Goal: Task Accomplishment & Management: Manage account settings

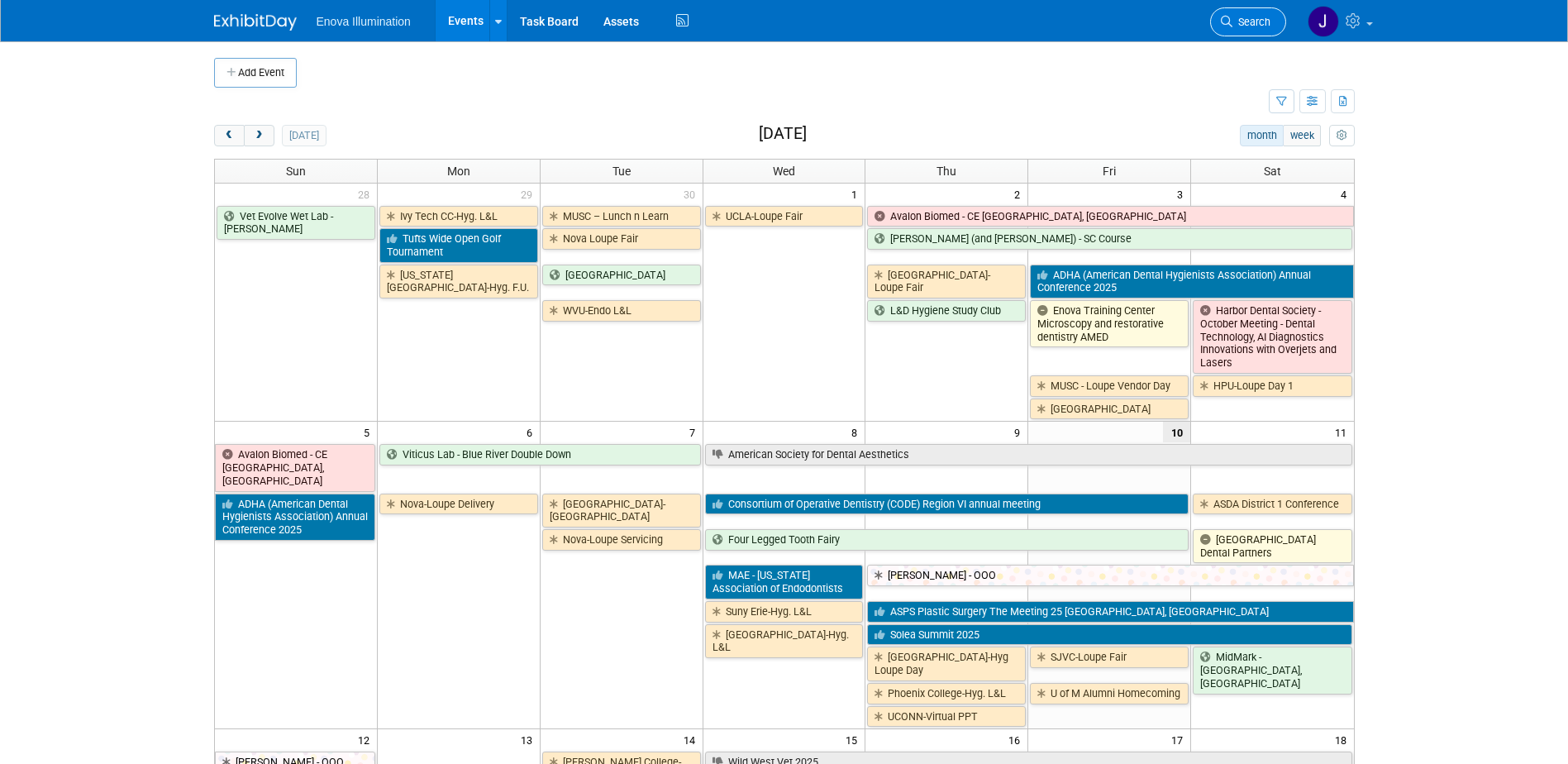
click at [1237, 18] on span "Search" at bounding box center [1252, 22] width 38 height 13
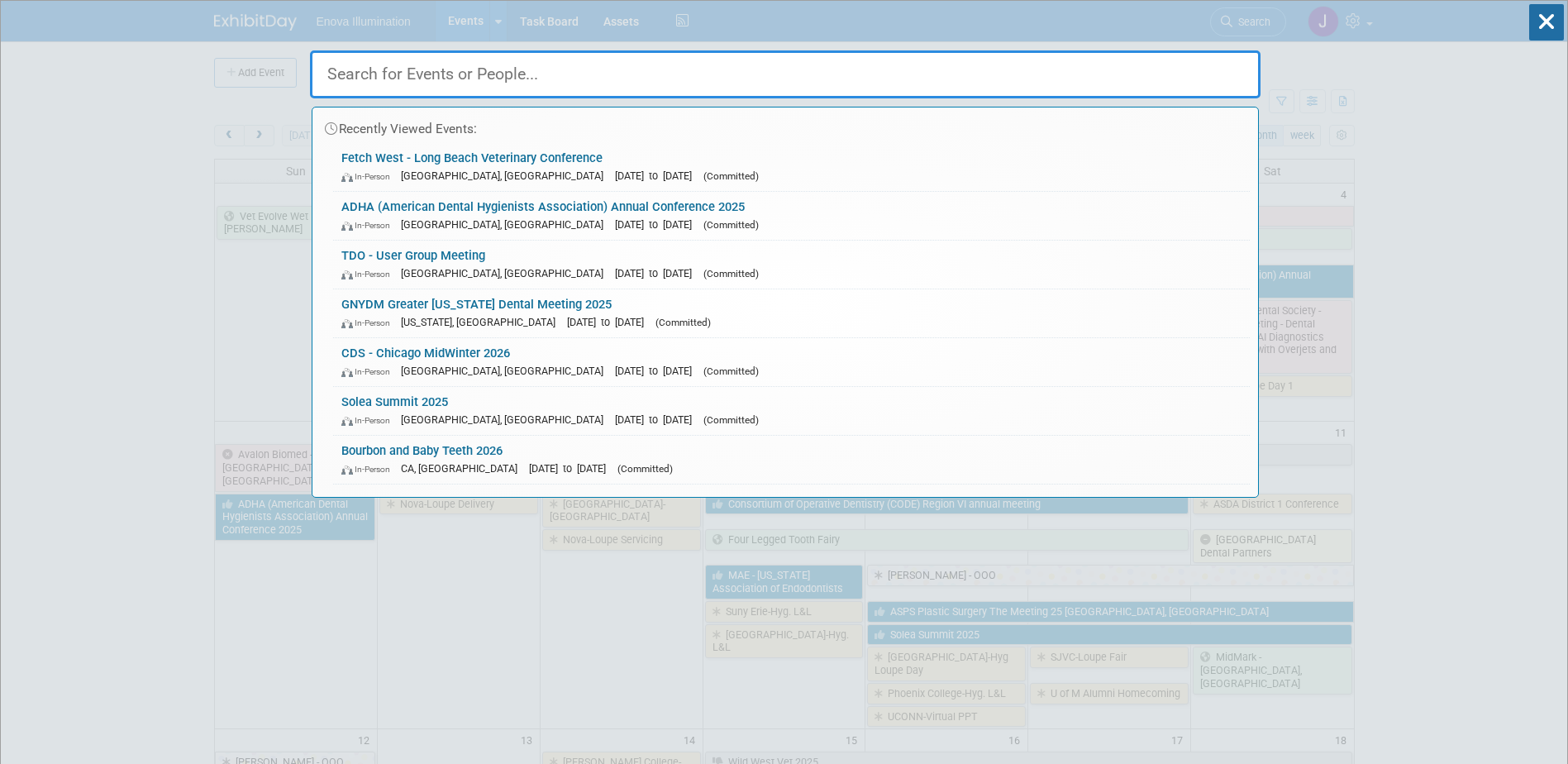
click at [1052, 66] on input "text" at bounding box center [785, 74] width 951 height 48
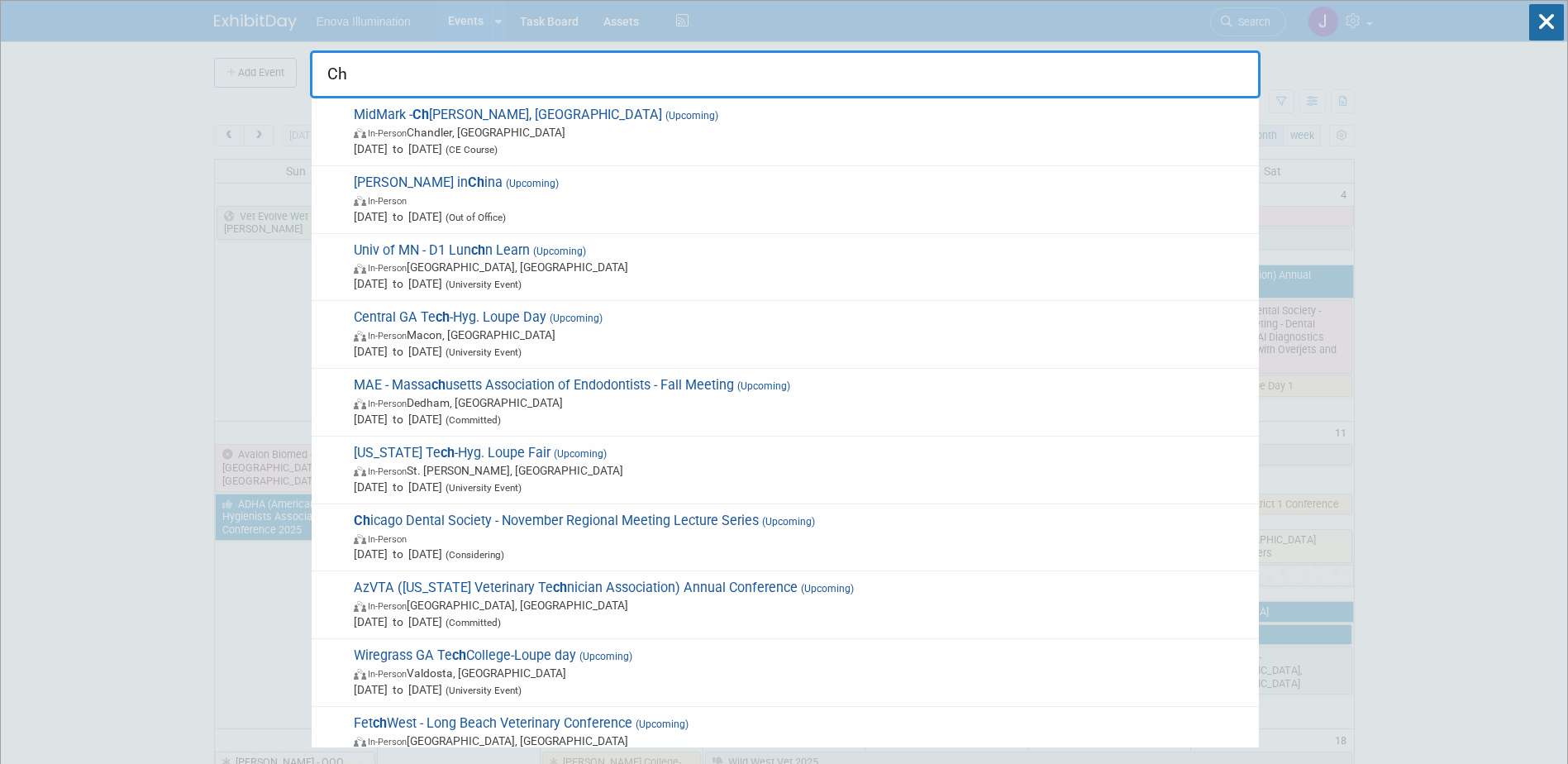
type input "C"
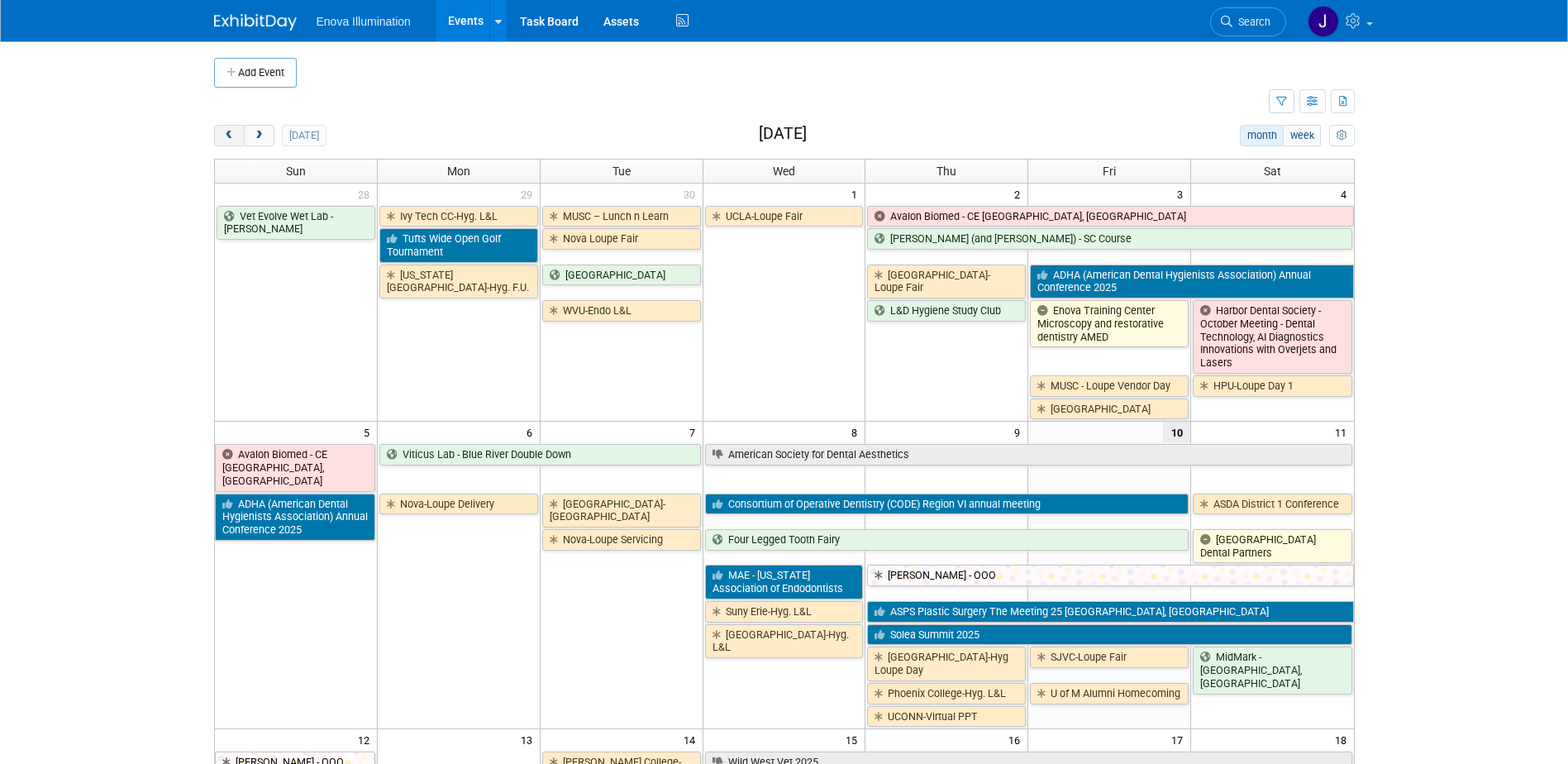
click at [224, 141] on button "prev" at bounding box center [229, 135] width 30 height 21
click at [224, 140] on button "prev" at bounding box center [229, 135] width 30 height 21
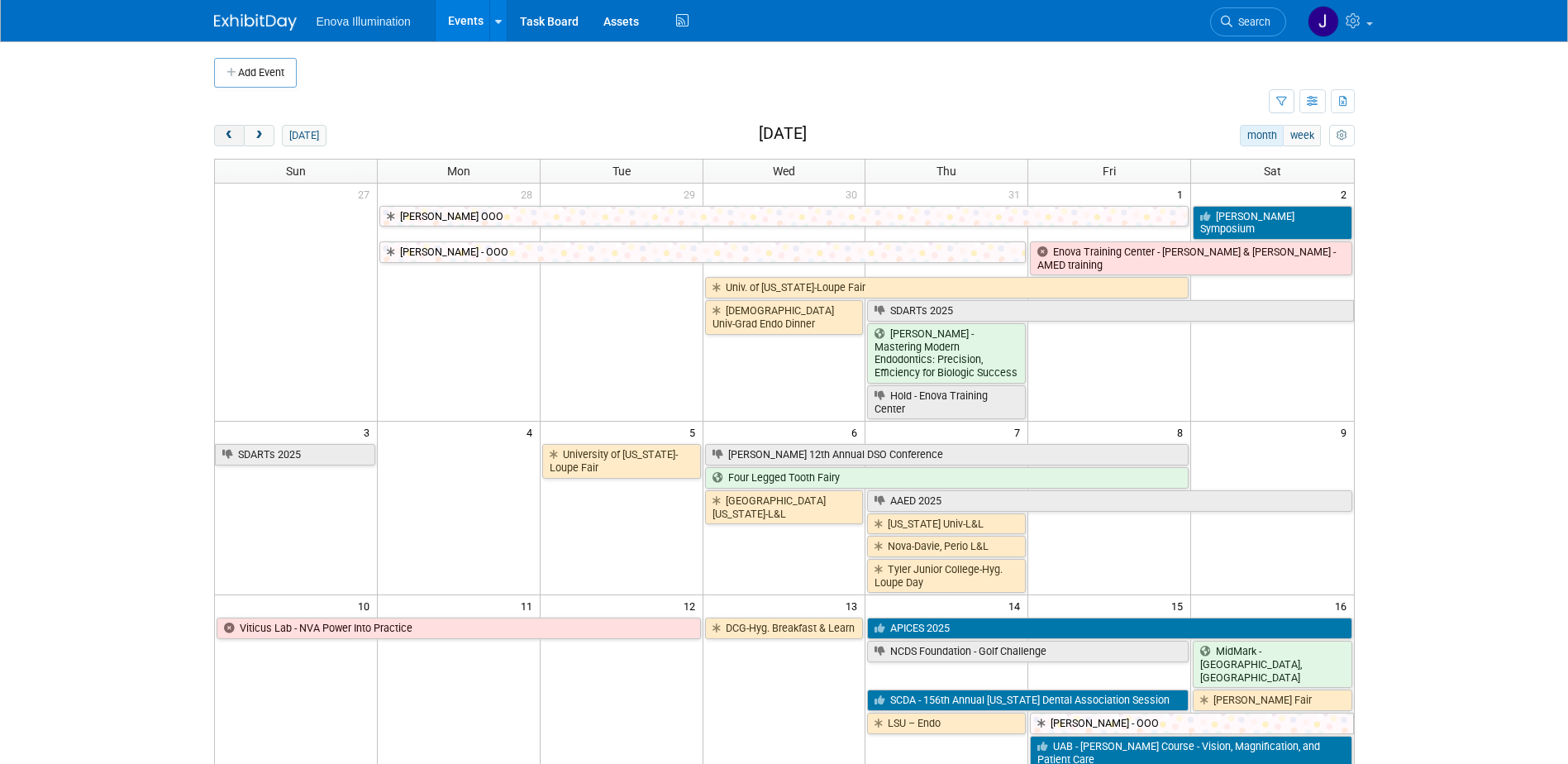
click at [224, 140] on span "prev" at bounding box center [229, 135] width 13 height 11
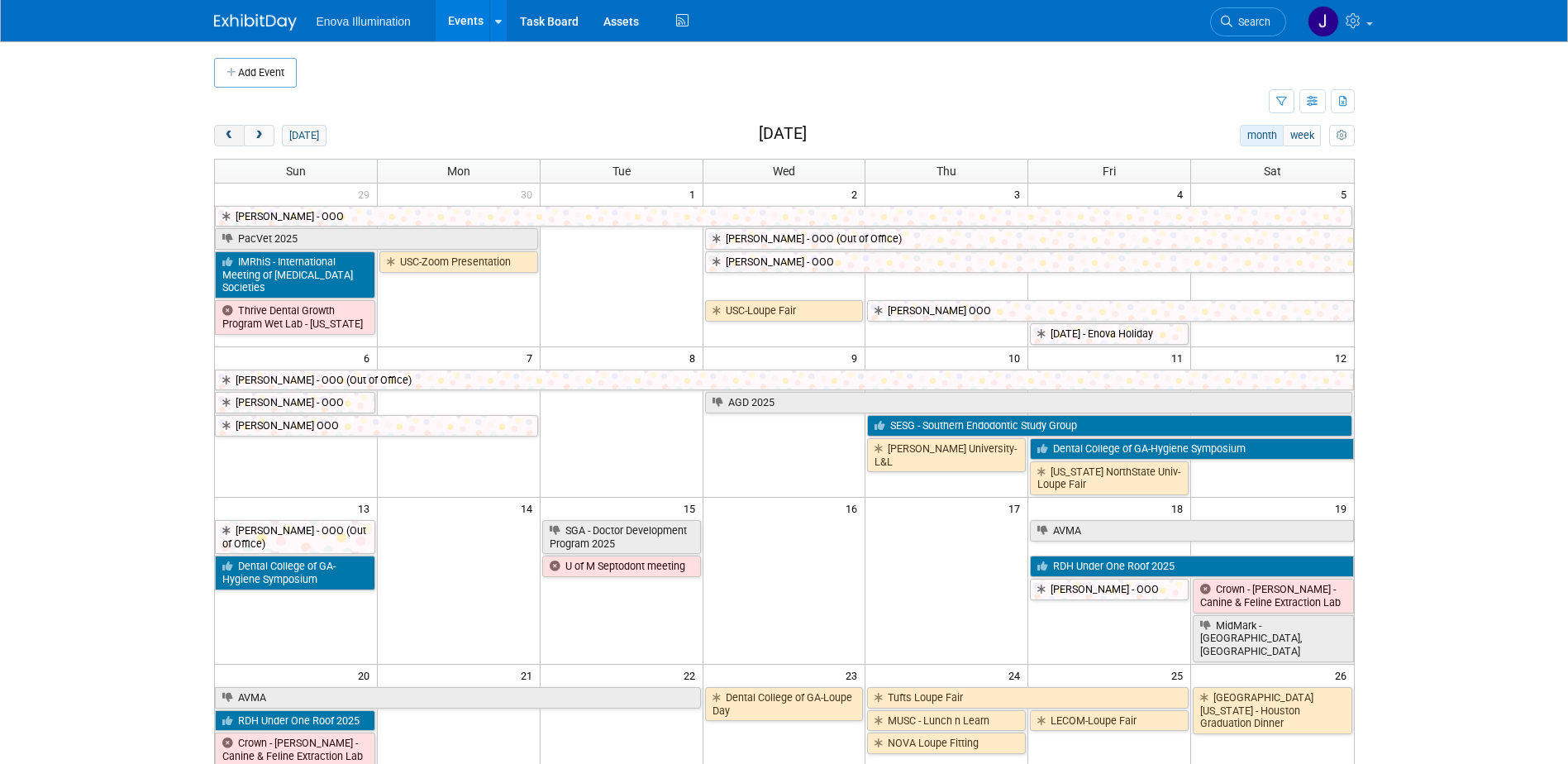
click at [224, 140] on span "prev" at bounding box center [229, 135] width 13 height 11
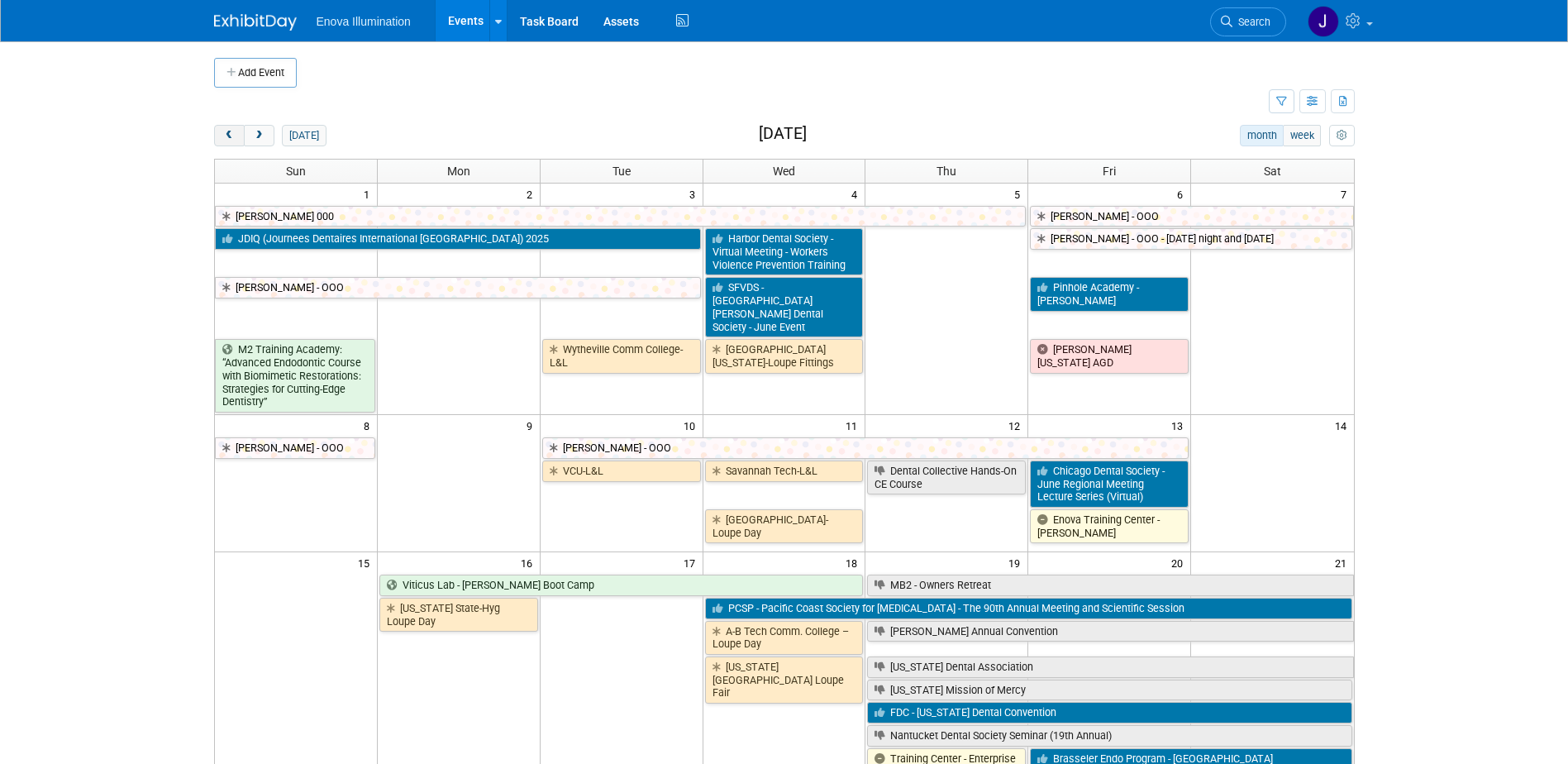
click at [224, 140] on span "prev" at bounding box center [229, 135] width 13 height 11
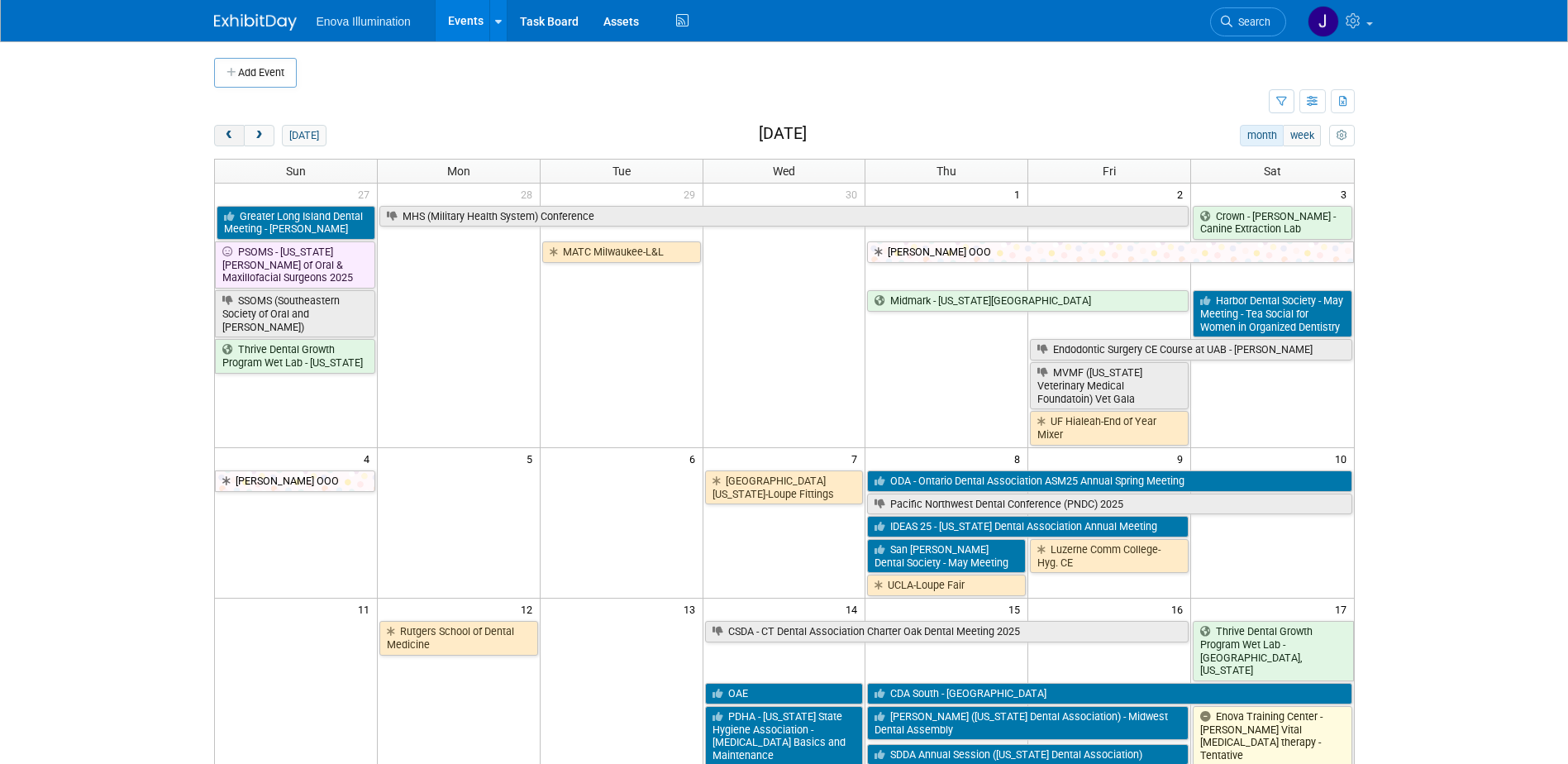
click at [224, 140] on span "prev" at bounding box center [229, 135] width 13 height 11
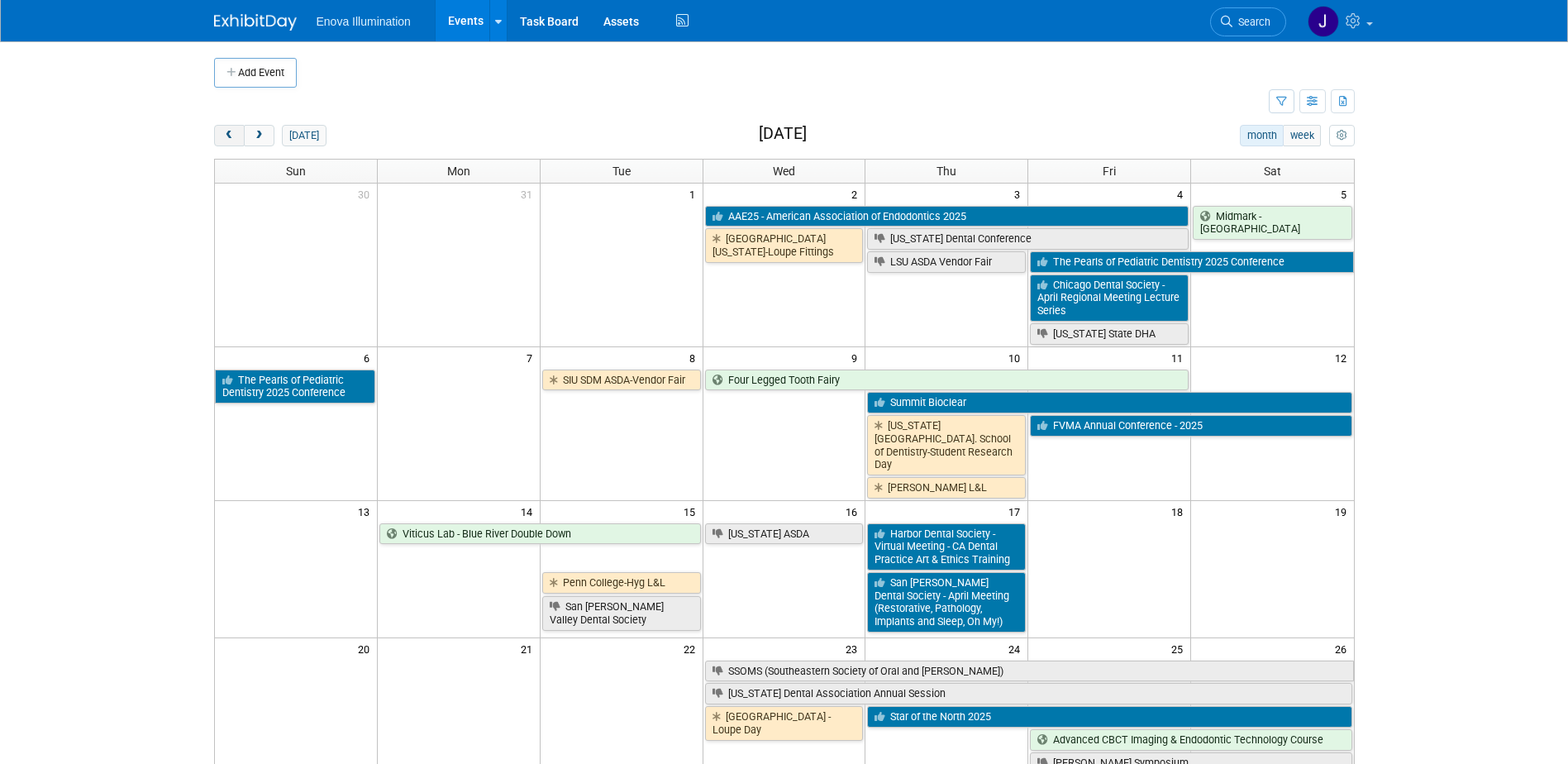
click at [224, 140] on span "prev" at bounding box center [229, 135] width 13 height 11
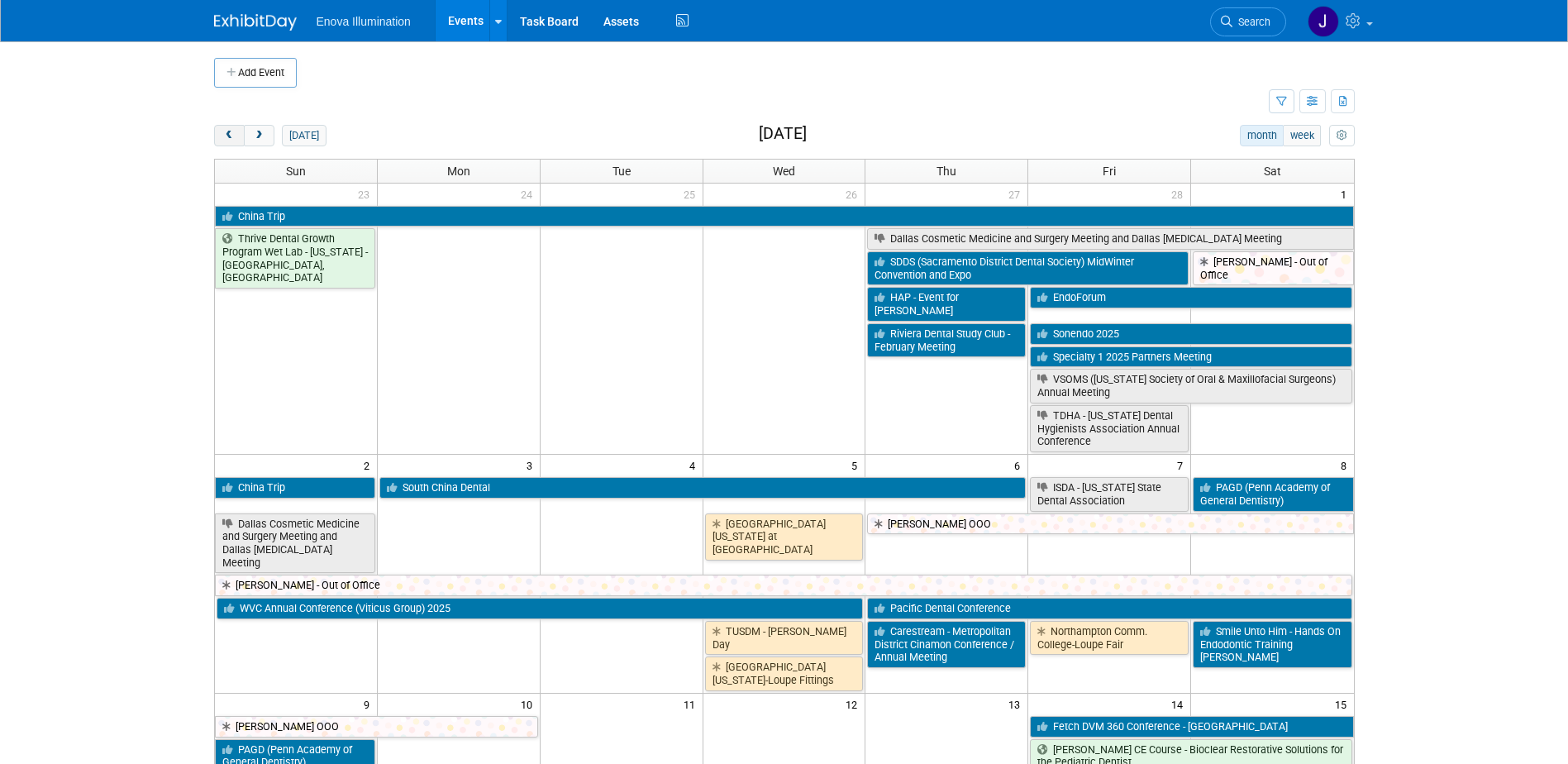
click at [224, 140] on span "prev" at bounding box center [229, 135] width 13 height 11
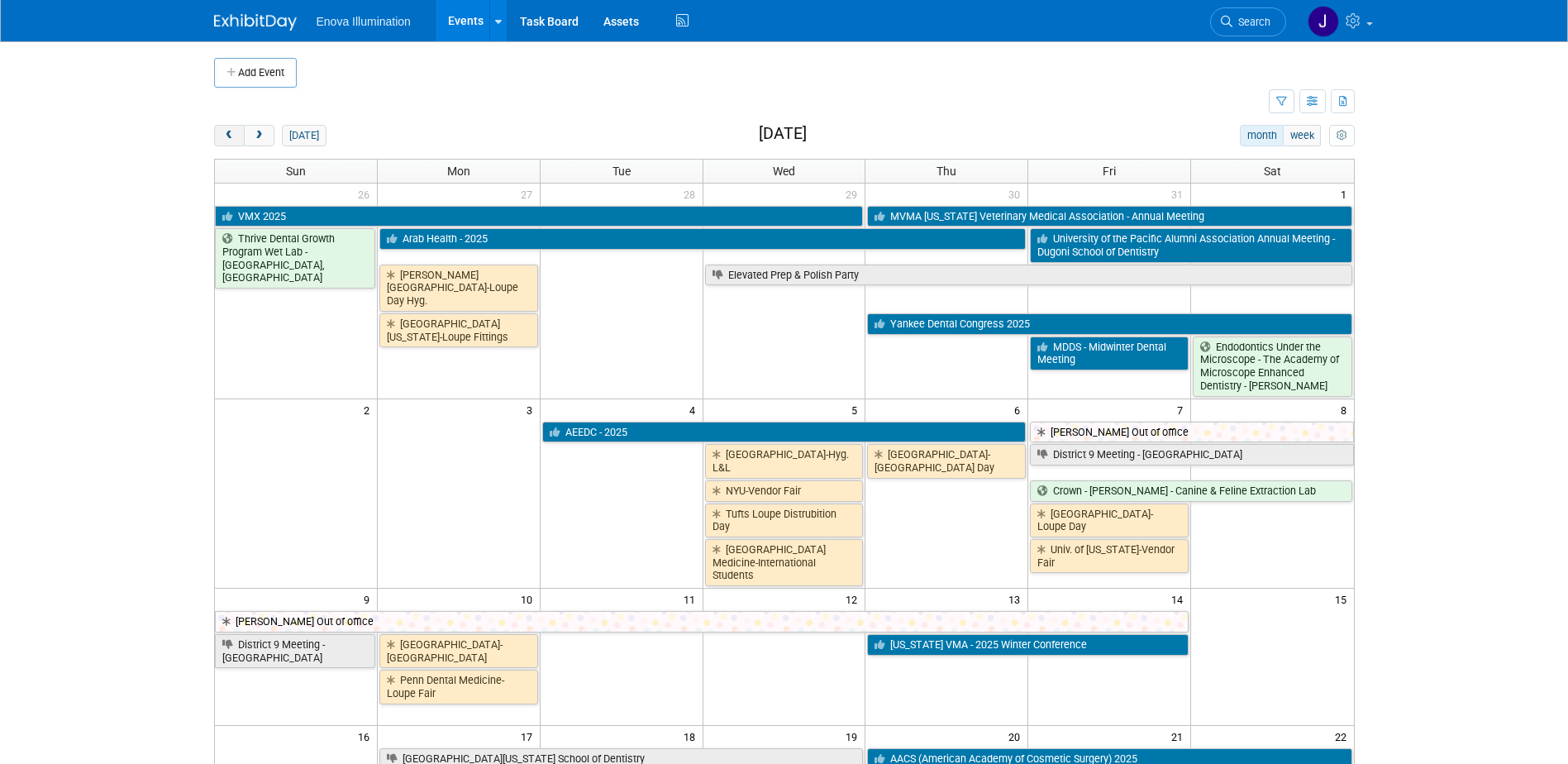
click at [224, 140] on span "prev" at bounding box center [229, 135] width 13 height 11
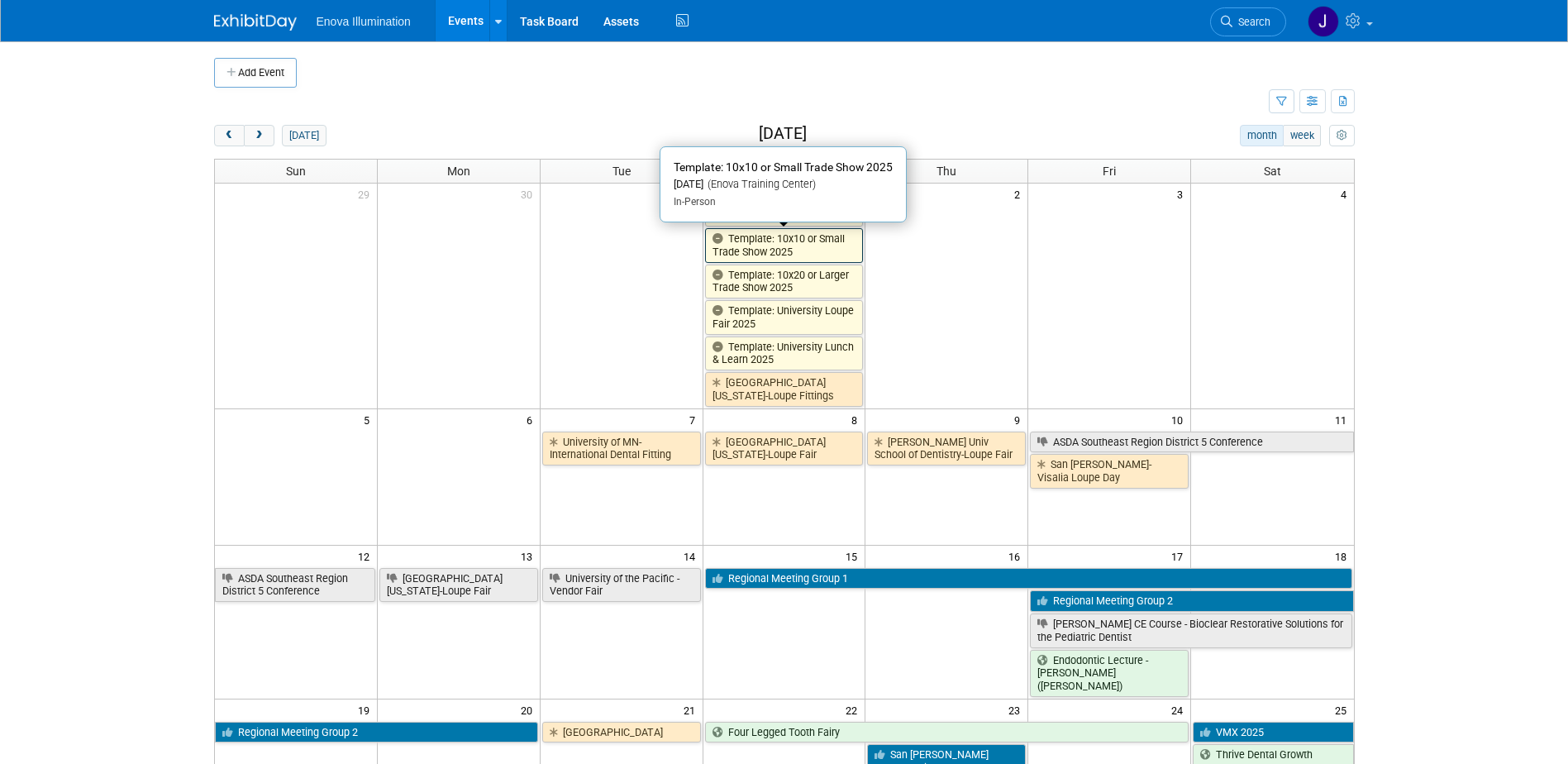
click at [748, 239] on link "Template: 10x10 or Small Trade Show 2025" at bounding box center [784, 245] width 159 height 34
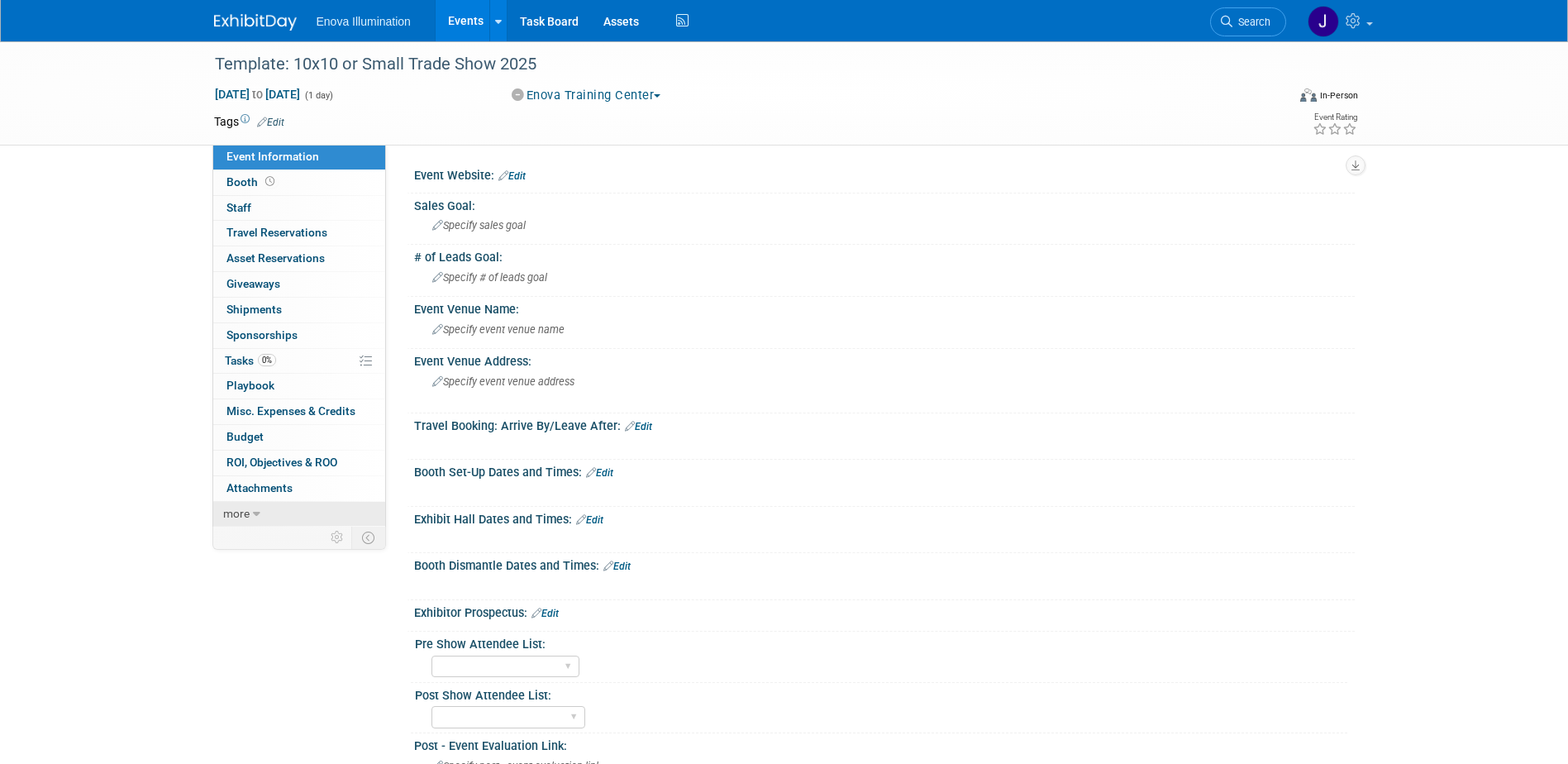
click at [275, 505] on link "more" at bounding box center [299, 514] width 172 height 25
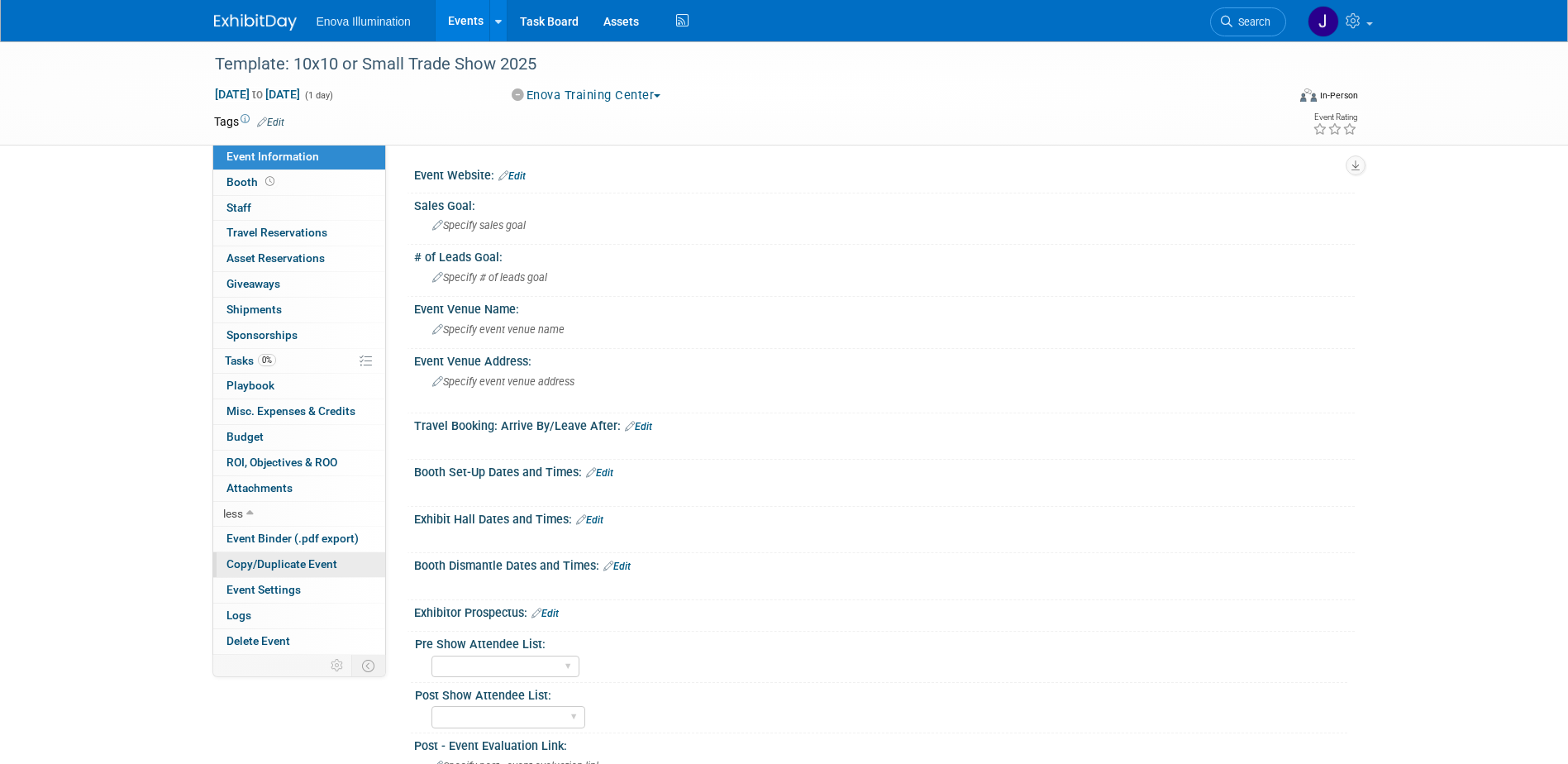
click at [281, 559] on span "Copy/Duplicate Event" at bounding box center [282, 563] width 111 height 14
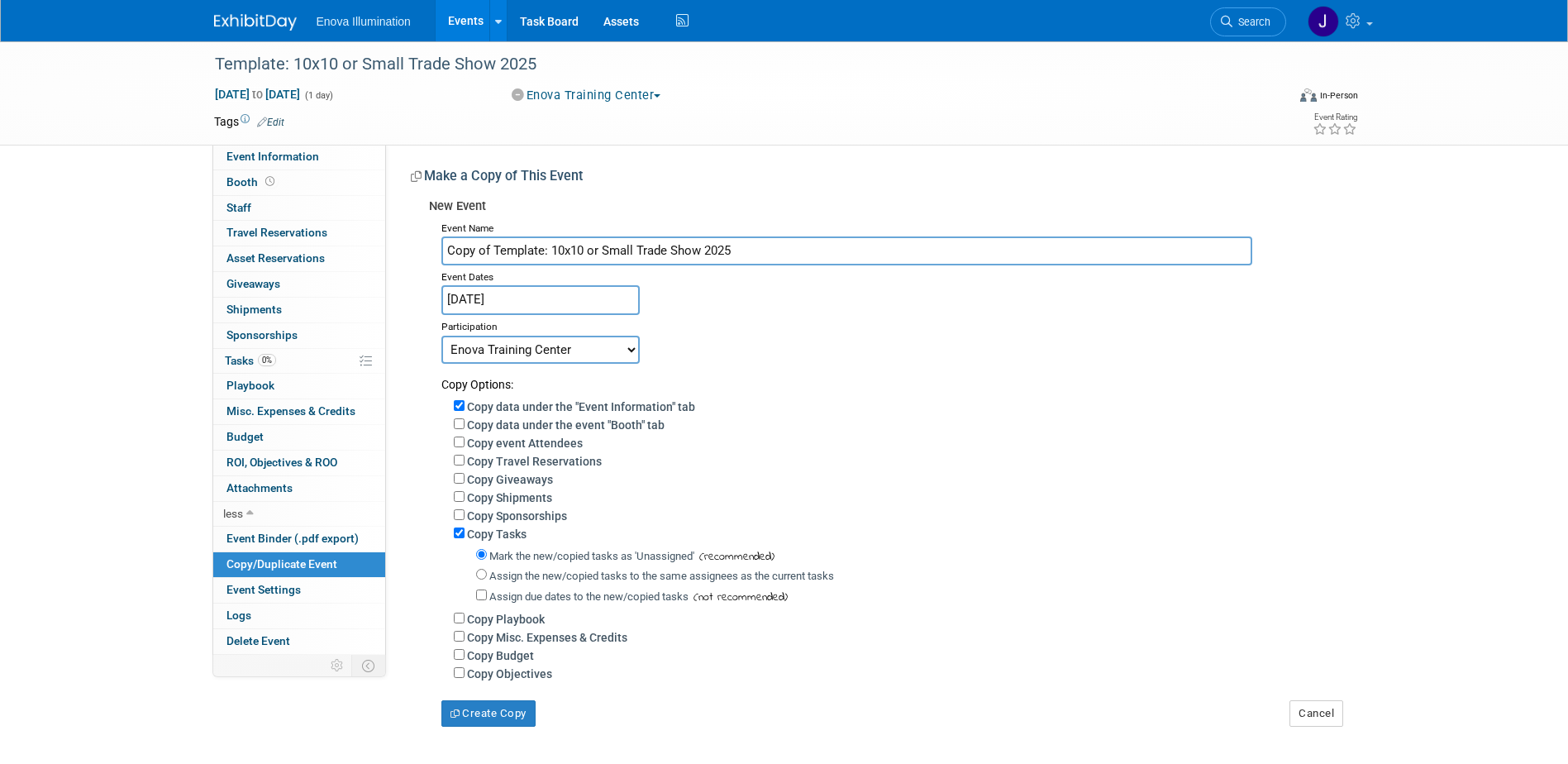
drag, startPoint x: 764, startPoint y: 256, endPoint x: 58, endPoint y: 324, distance: 709.3
click at [85, 322] on div "Template: 10x10 or Small Trade Show 2025 Jan 1, 2025 to Jan 1, 2025 (1 day) Jan…" at bounding box center [784, 400] width 1568 height 718
type input "MDDS - Midwinter Dental Meeting"
click at [663, 257] on input "MDDS - Midwinter Dental Meeting" at bounding box center [847, 250] width 811 height 29
click at [536, 298] on input "[DATE]" at bounding box center [541, 300] width 198 height 29
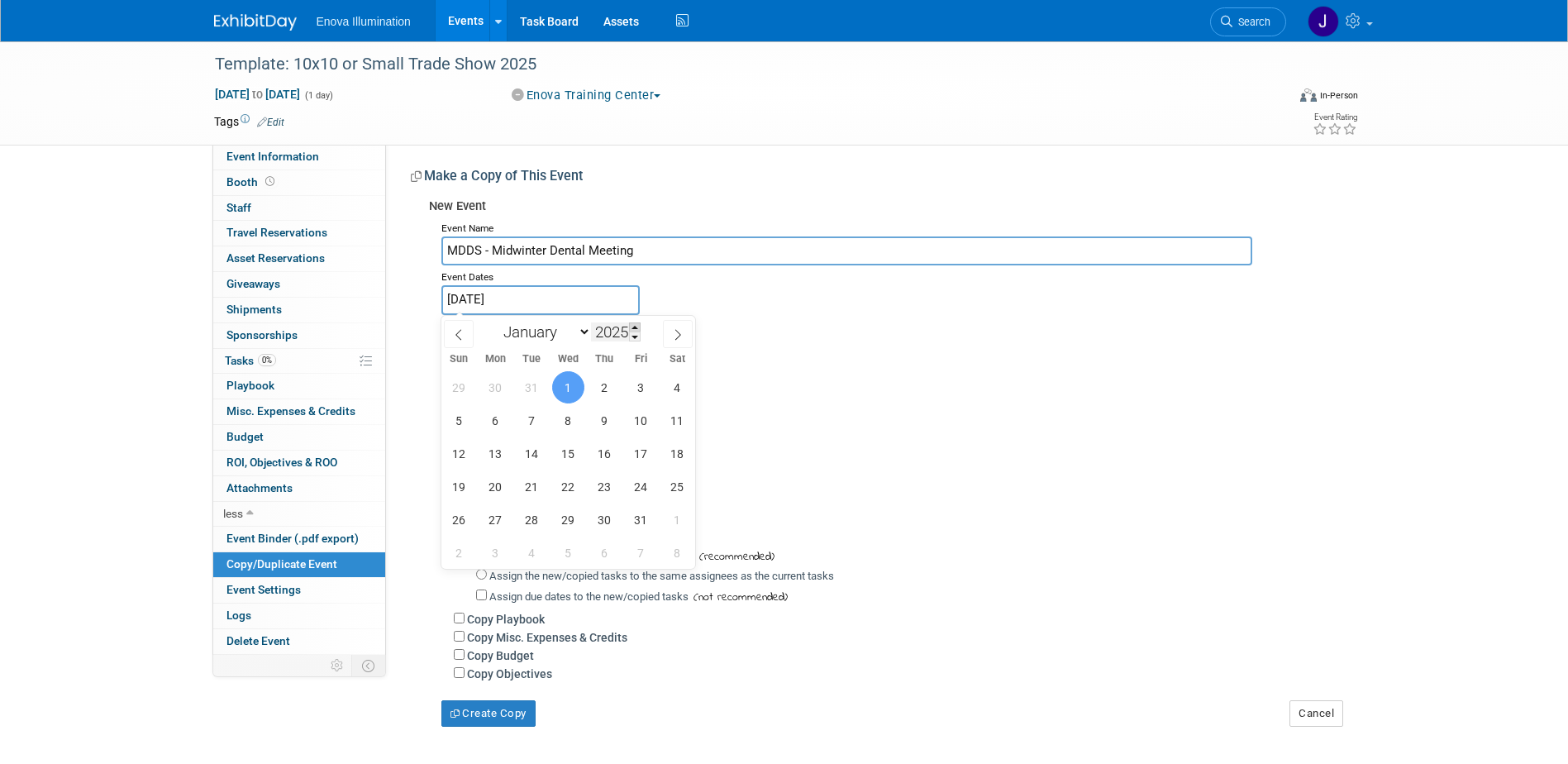
click at [634, 327] on span at bounding box center [635, 327] width 12 height 10
type input "2026"
click at [643, 517] on span "30" at bounding box center [641, 519] width 32 height 32
type input "Jan 30, 2026"
click at [643, 517] on span "30" at bounding box center [641, 519] width 32 height 32
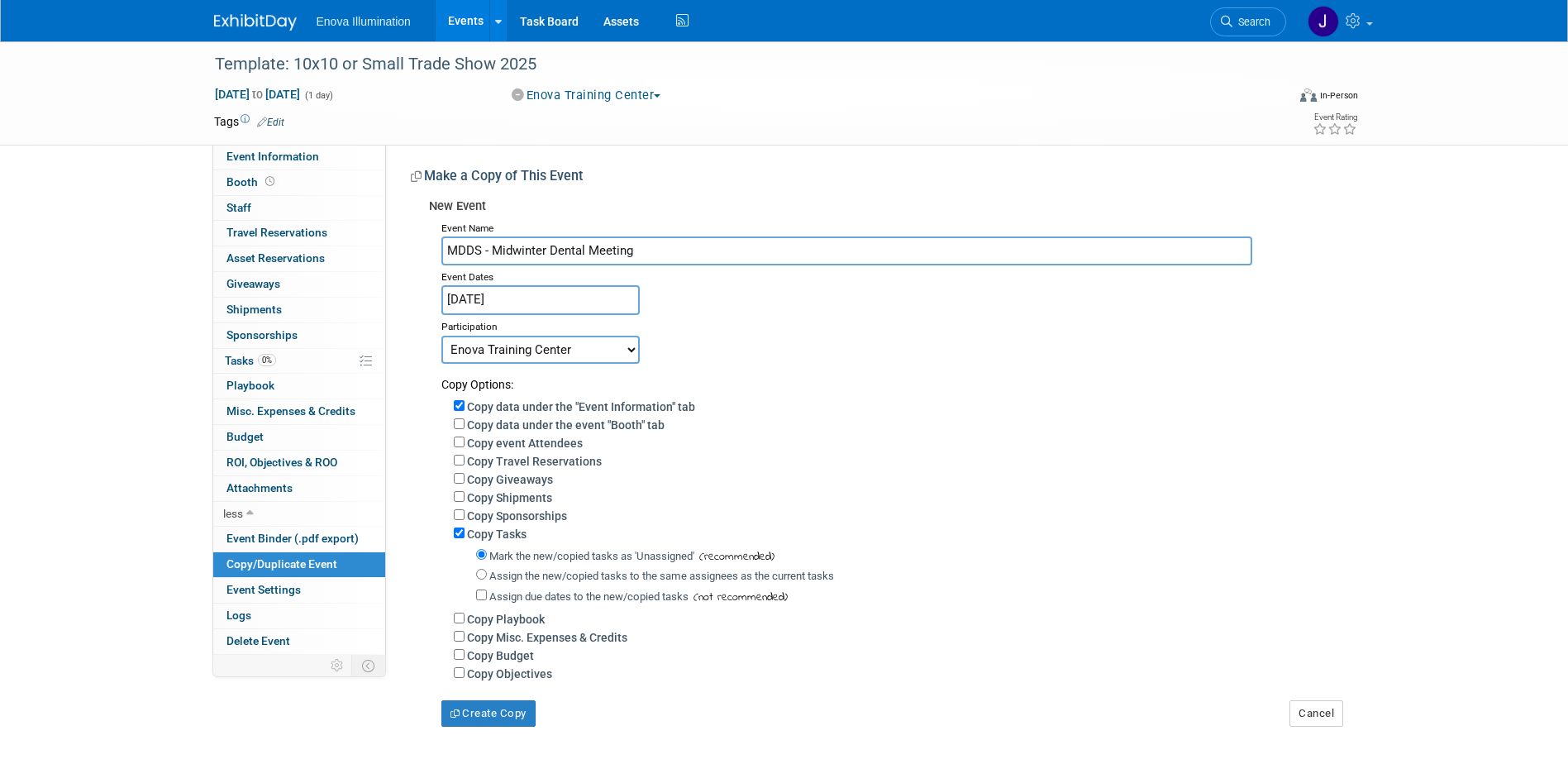
click at [534, 355] on select "Committed Considering Not Going Canceled Enova Training Center University Event…" at bounding box center [541, 349] width 198 height 28
select select "2"
click at [442, 336] on select "Committed Considering Not Going Canceled Enova Training Center University Event…" at bounding box center [541, 349] width 198 height 28
click at [483, 577] on input "Assign the new/copied tasks to the same assignees as the current tasks" at bounding box center [481, 574] width 11 height 11
radio input "true"
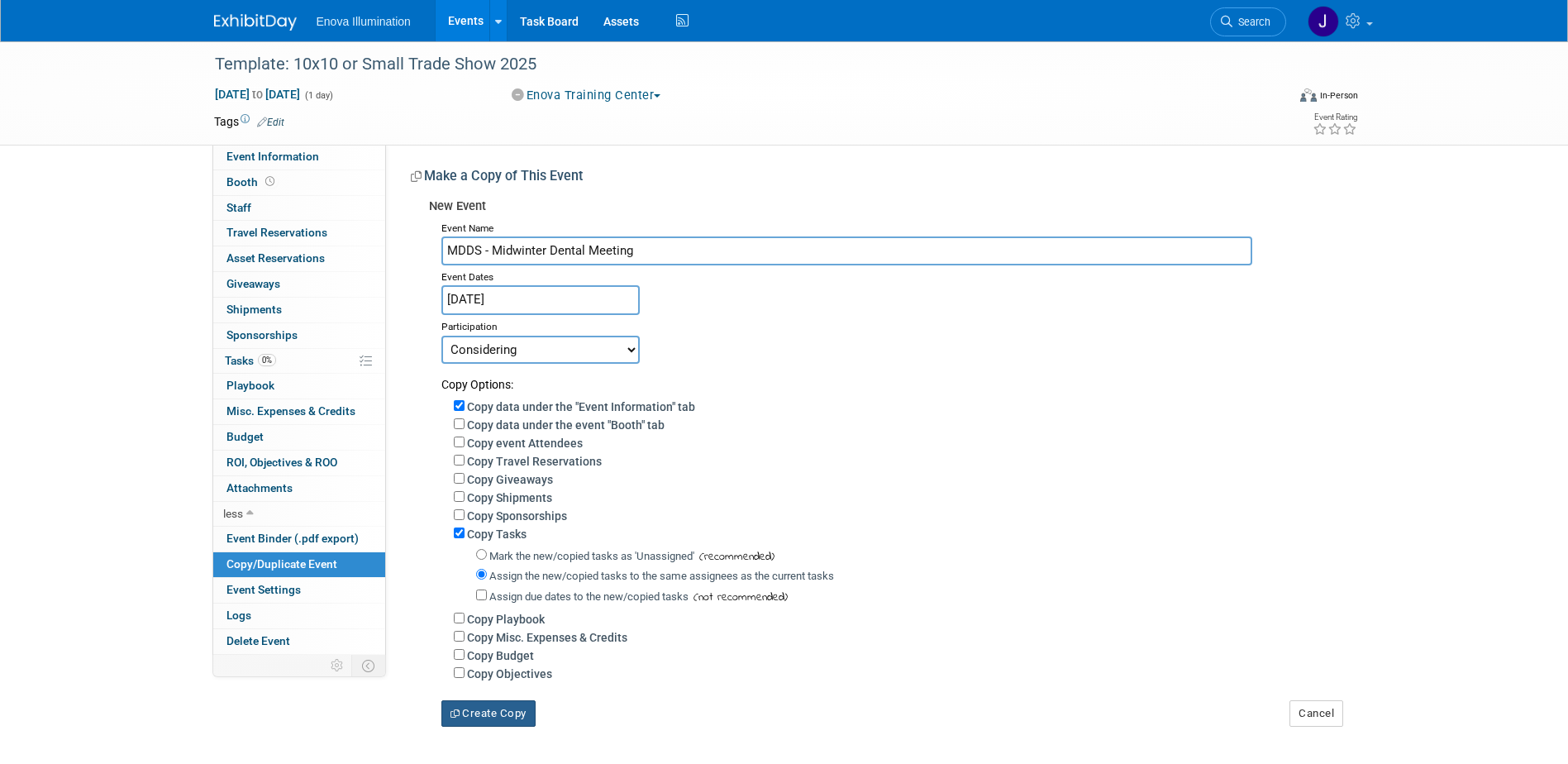
click at [510, 719] on button "Create Copy" at bounding box center [488, 712] width 94 height 26
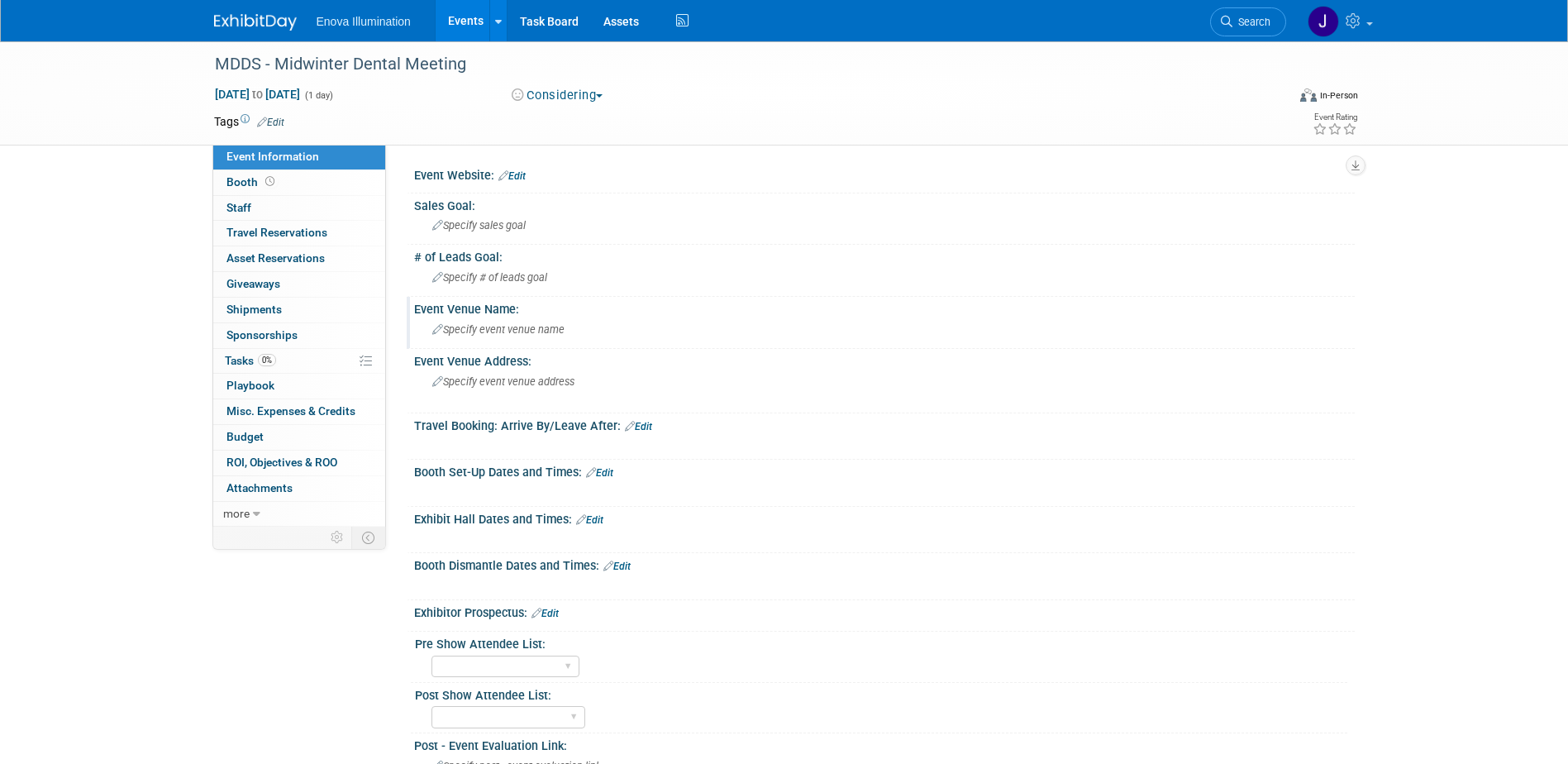
click at [484, 329] on span "Specify event venue name" at bounding box center [498, 329] width 132 height 13
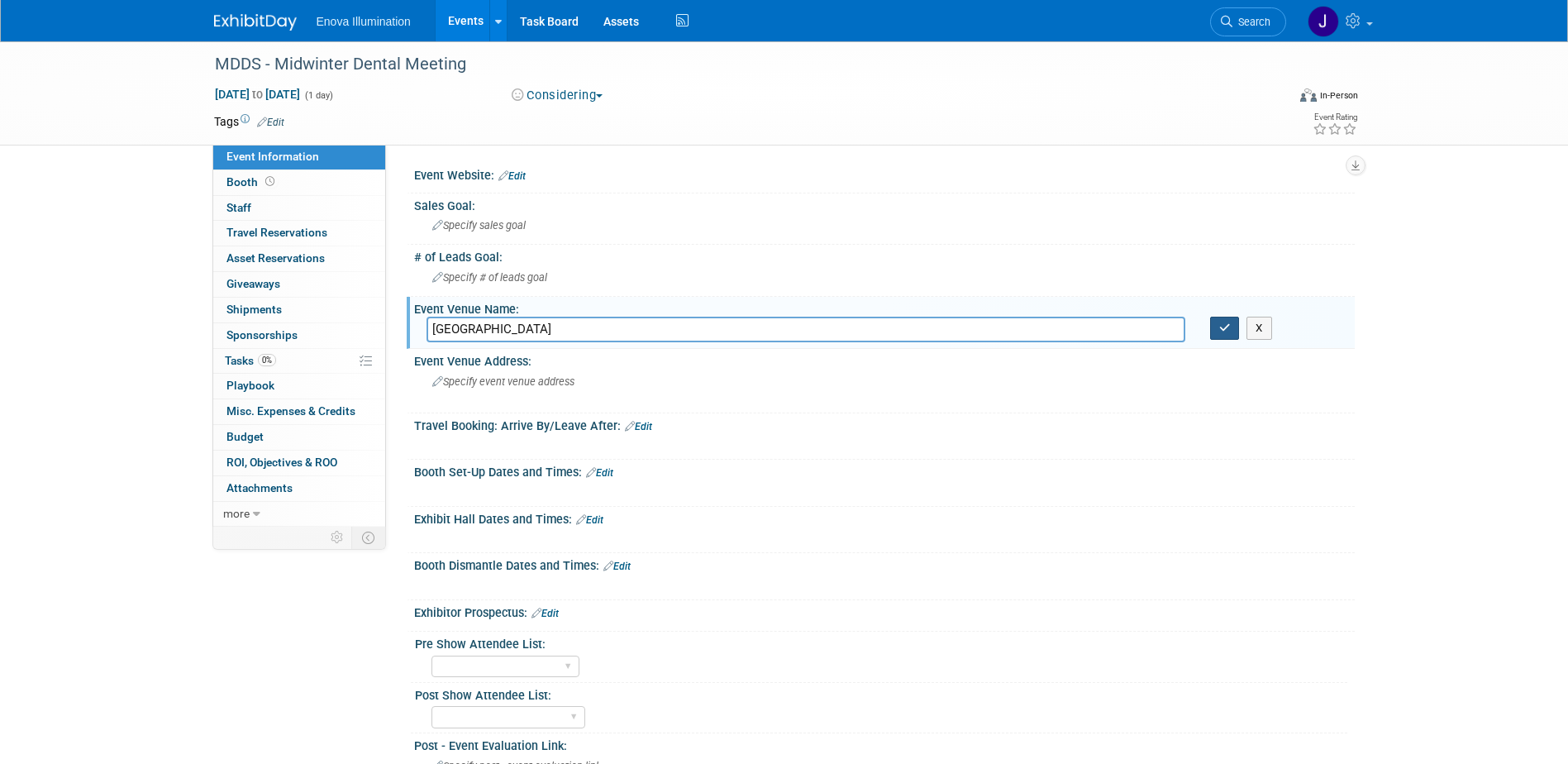
type input "Minneapolis Marriott Southwest Hotel"
click at [1220, 331] on icon "button" at bounding box center [1225, 327] width 12 height 11
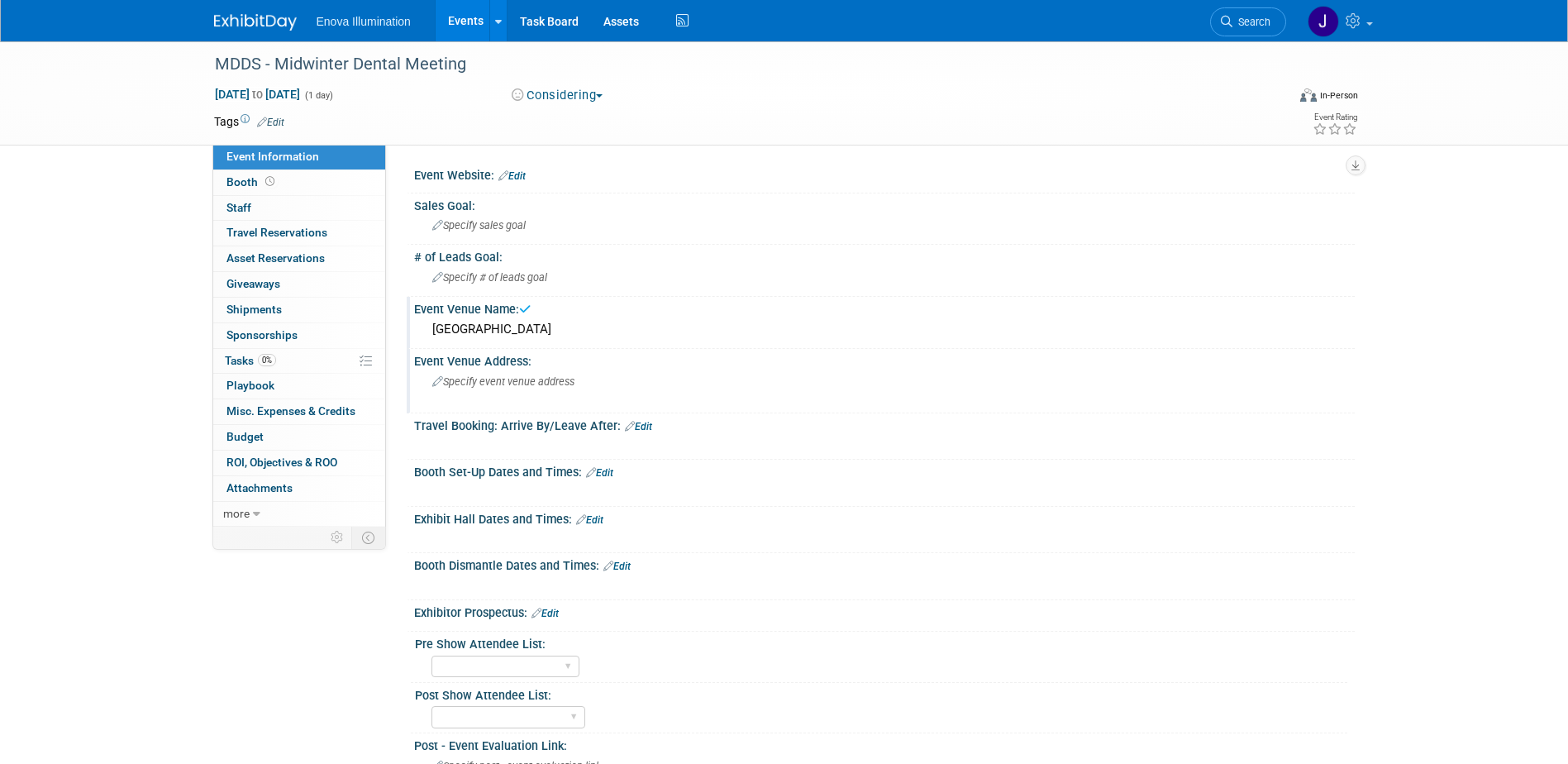
click at [517, 378] on span "Specify event venue address" at bounding box center [503, 382] width 142 height 13
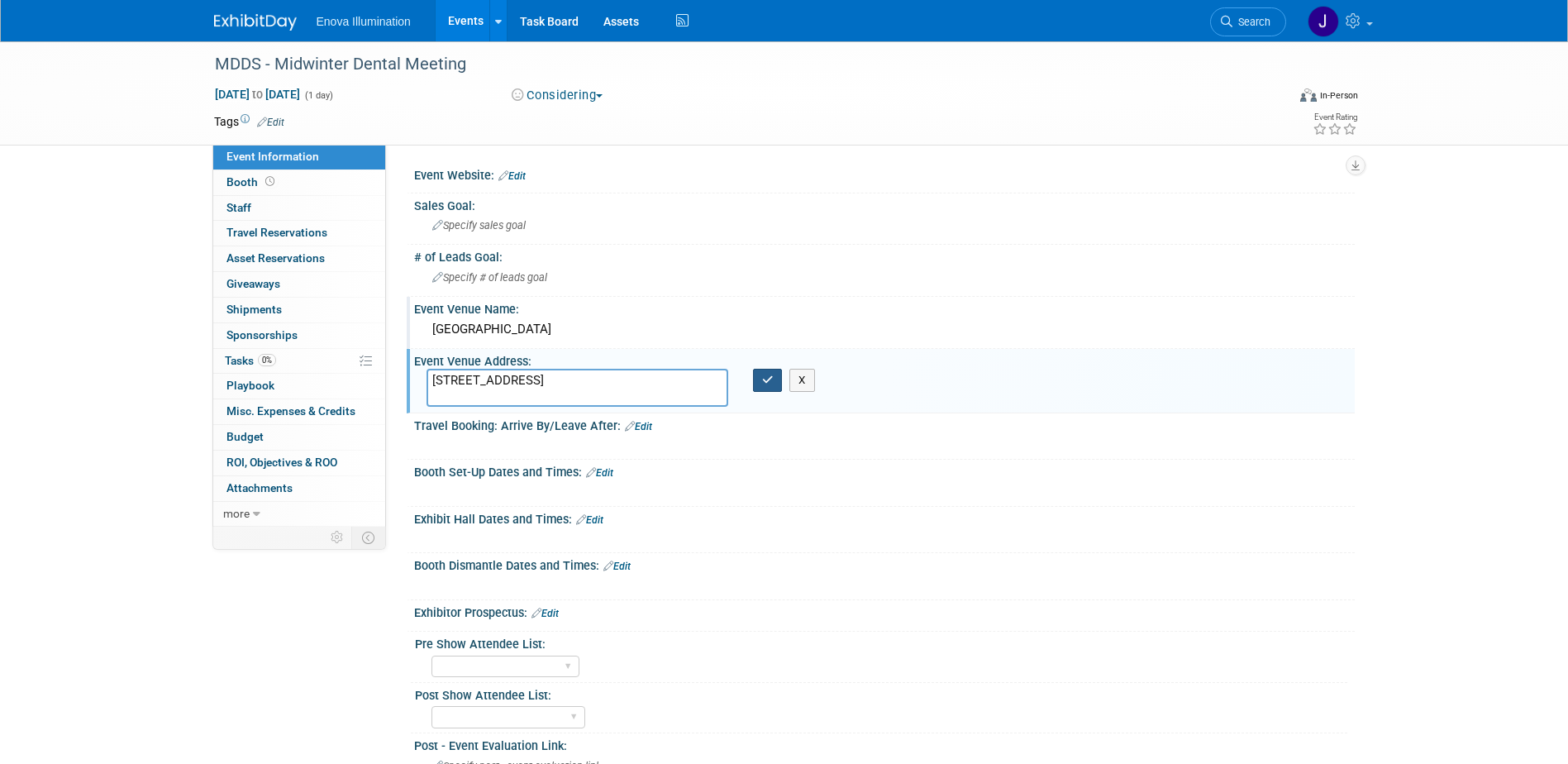
type textarea "5801 Opus Parkway Minnetonka, MN 55343"
click at [773, 375] on button "button" at bounding box center [767, 380] width 30 height 23
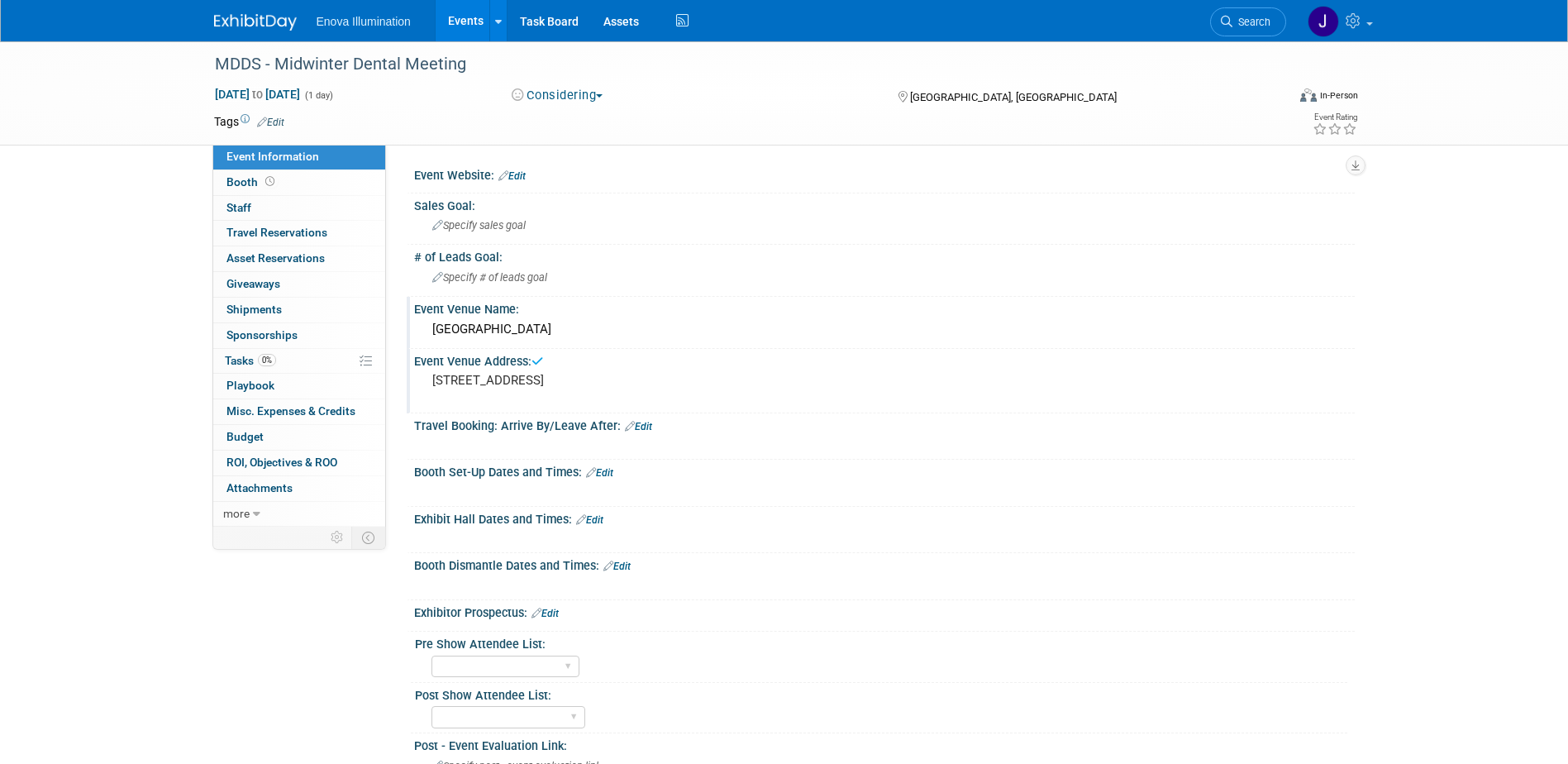
click at [613, 471] on link "Edit" at bounding box center [600, 473] width 27 height 12
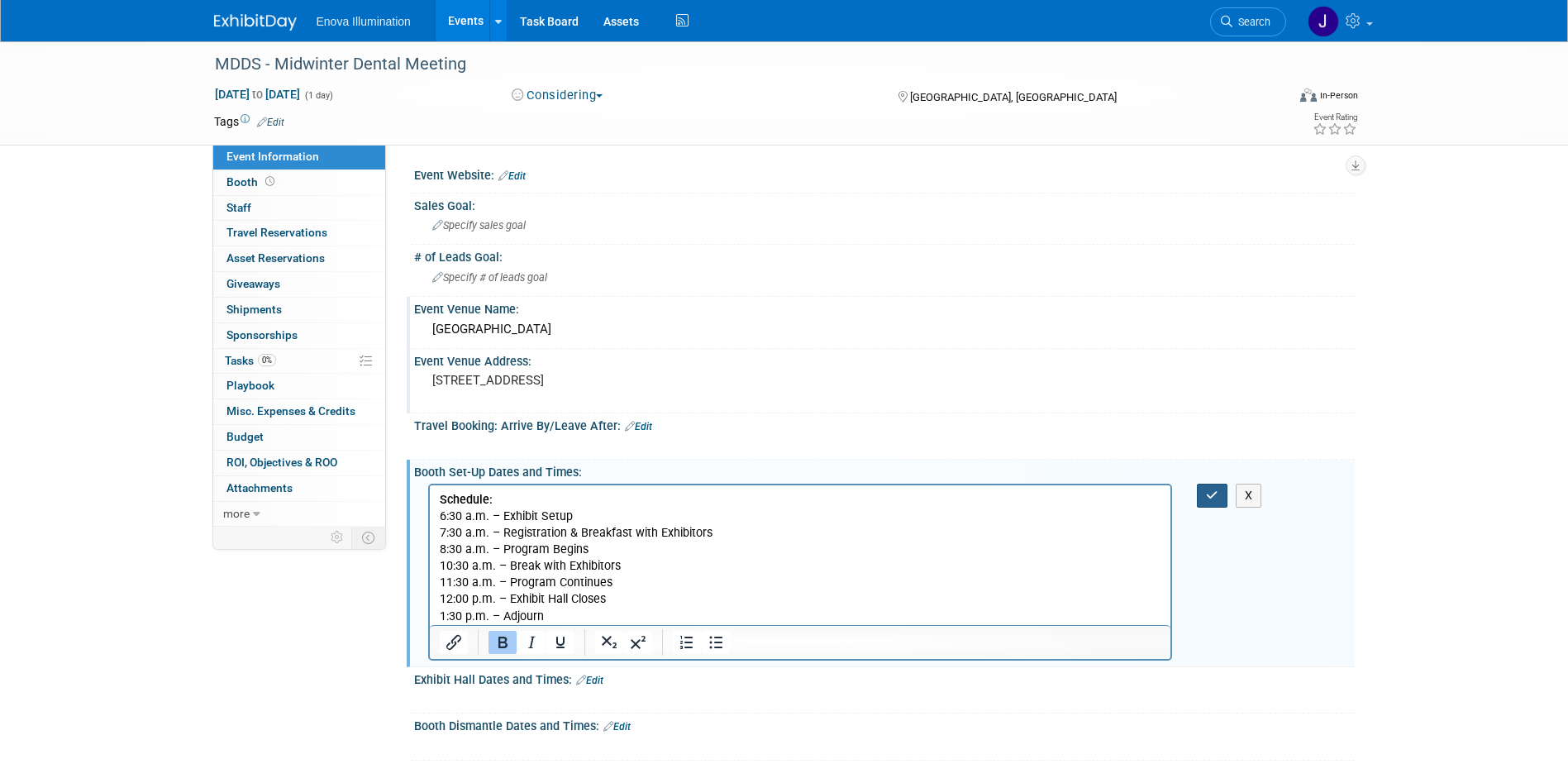
click at [1209, 495] on icon "button" at bounding box center [1212, 495] width 13 height 12
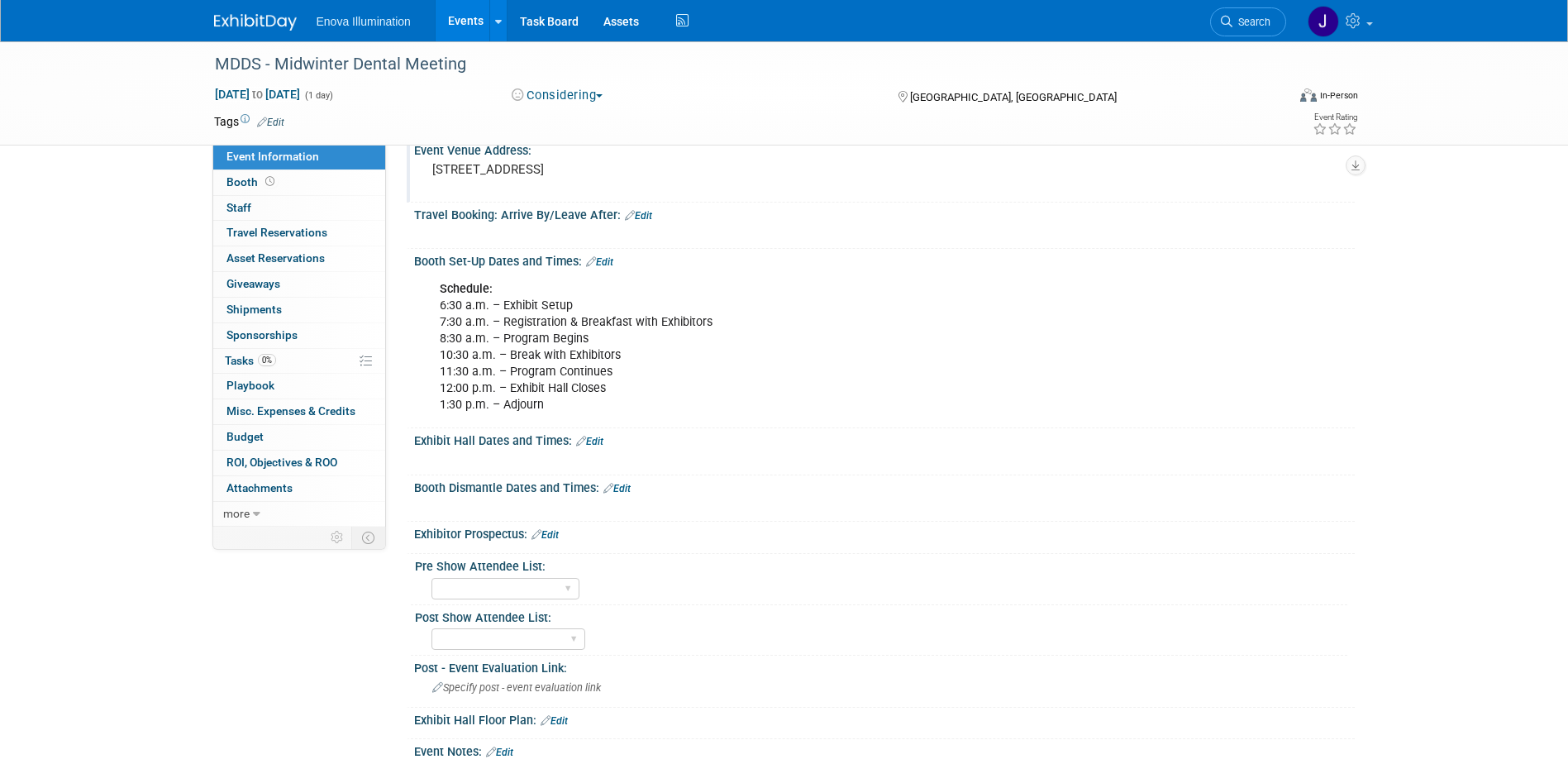
scroll to position [331, 0]
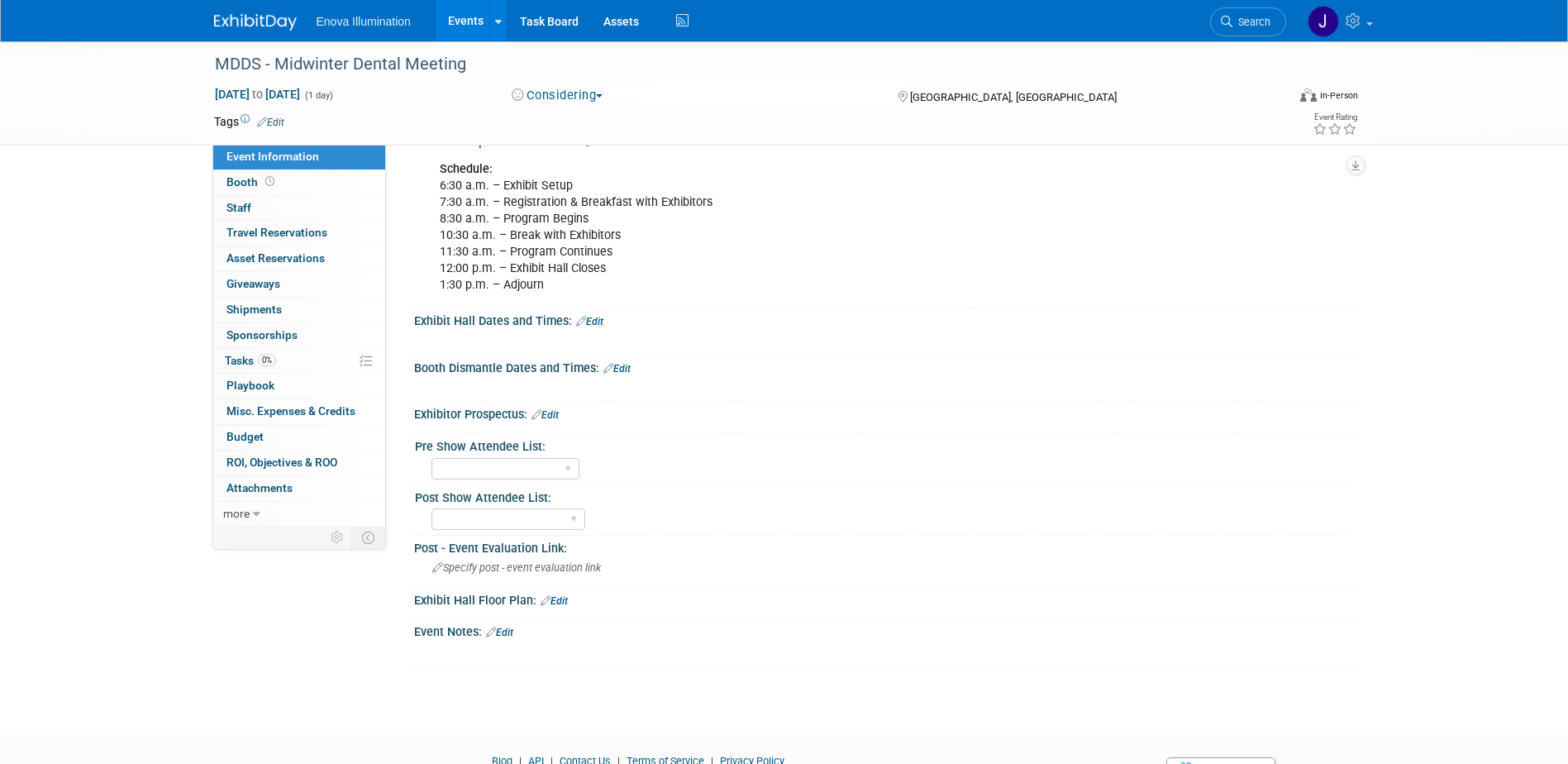
drag, startPoint x: 509, startPoint y: 632, endPoint x: 496, endPoint y: 637, distance: 13.9
click at [509, 632] on link "Edit" at bounding box center [499, 633] width 27 height 12
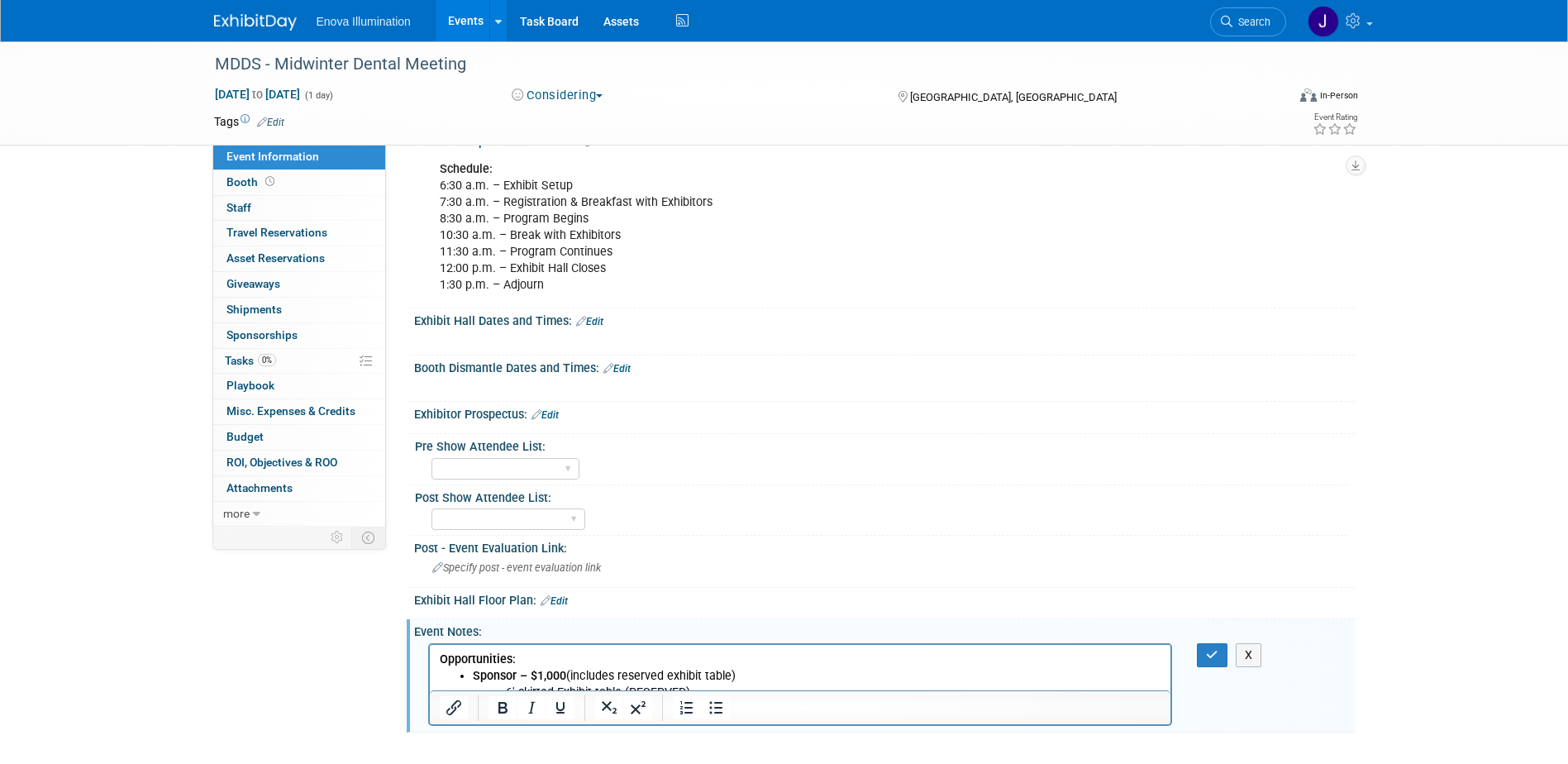
scroll to position [451, 0]
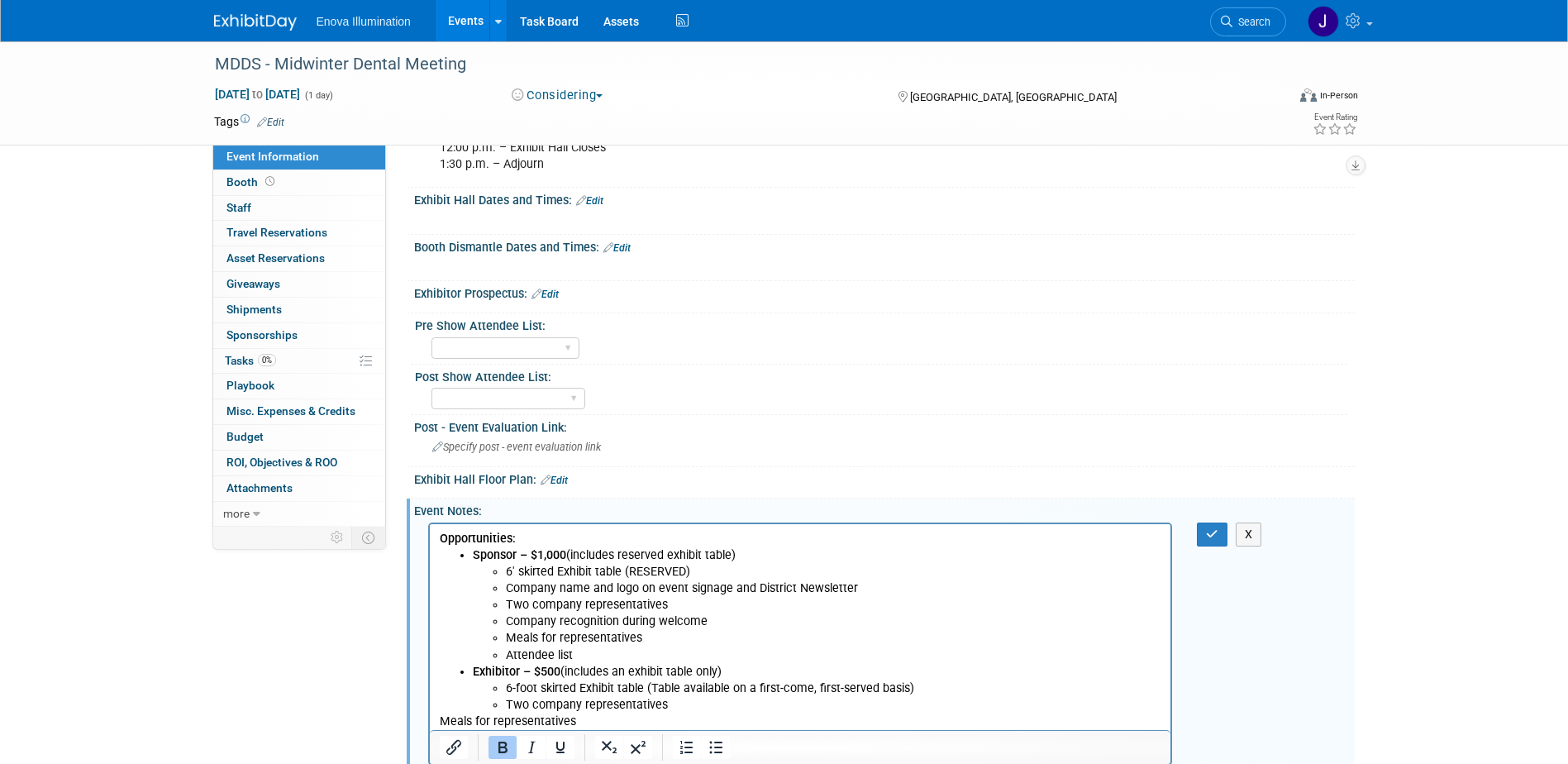
click at [683, 703] on li "Two company representatives" at bounding box center [834, 705] width 657 height 17
click at [1201, 531] on button "button" at bounding box center [1213, 534] width 30 height 24
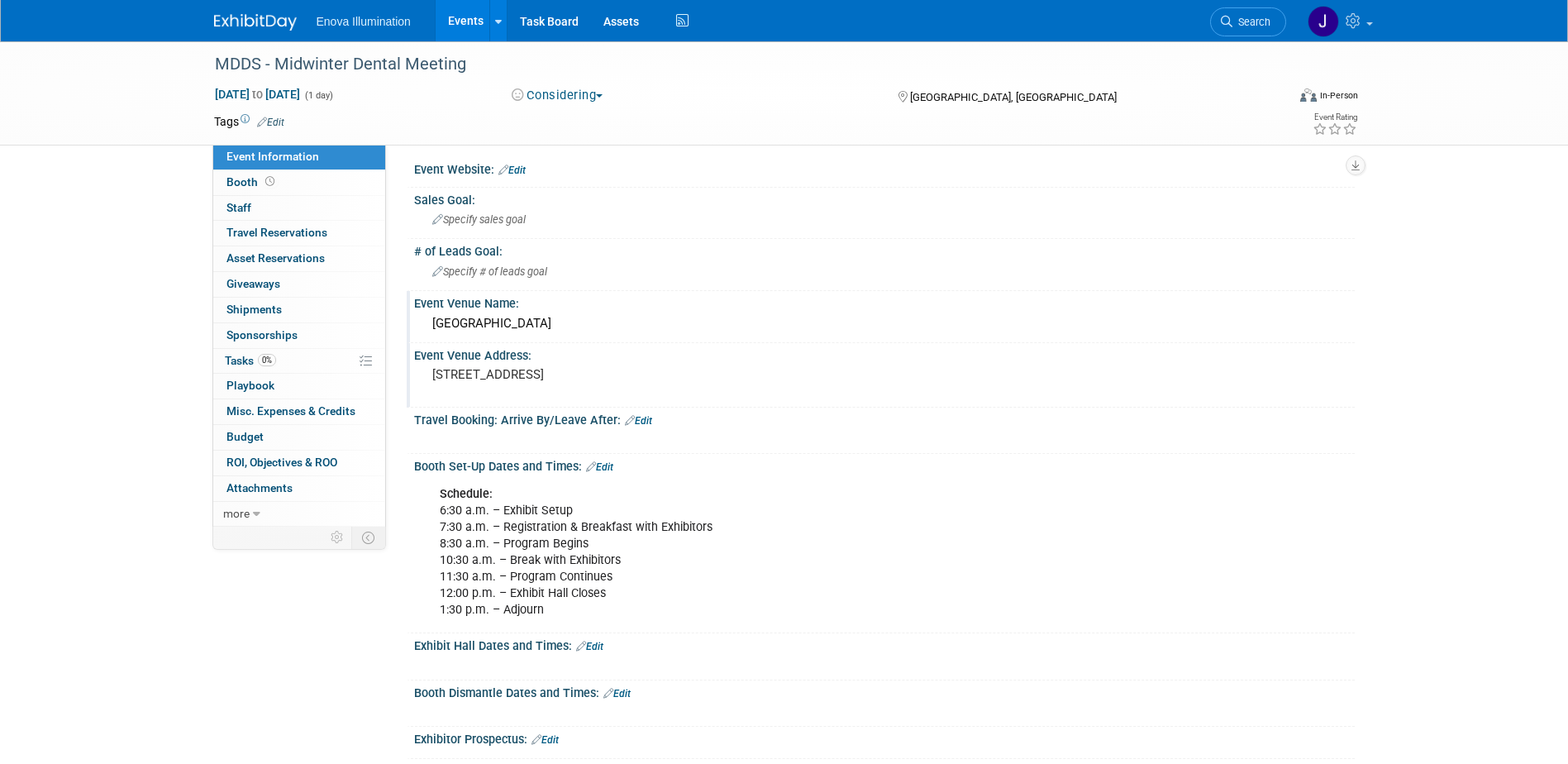
scroll to position [0, 0]
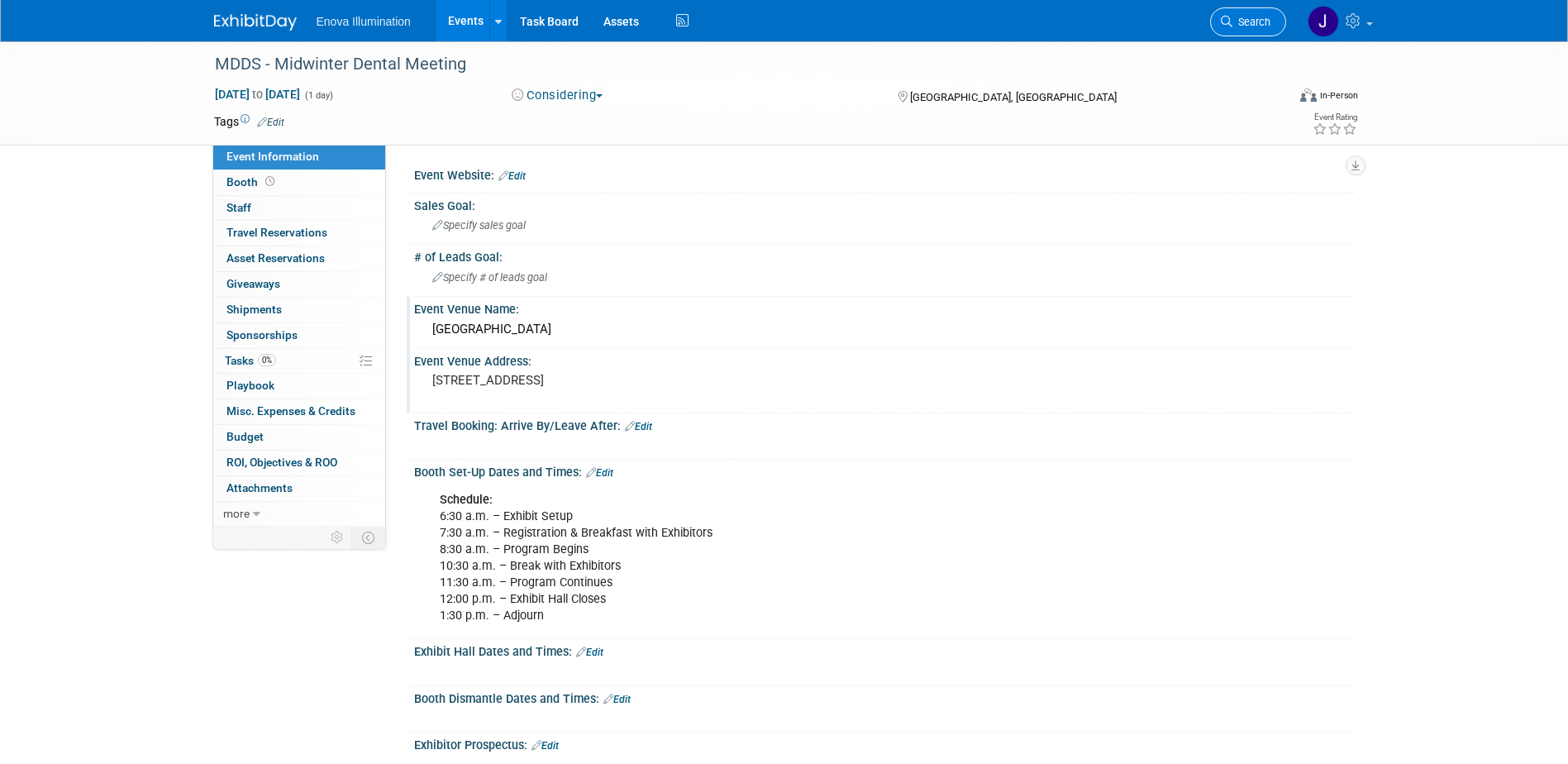
click at [1254, 16] on span "Search" at bounding box center [1252, 22] width 38 height 13
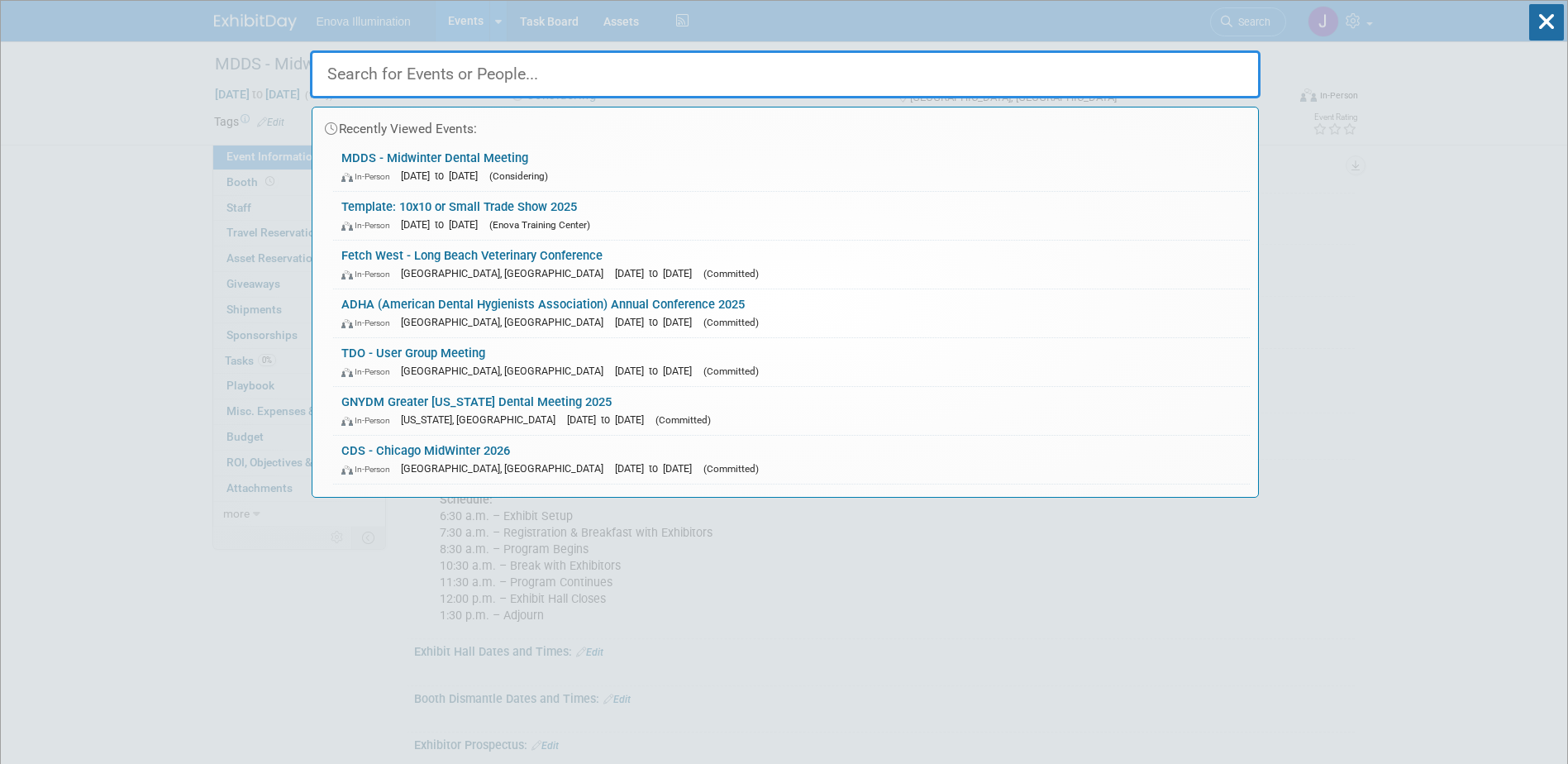
click at [1010, 59] on input "text" at bounding box center [785, 74] width 951 height 48
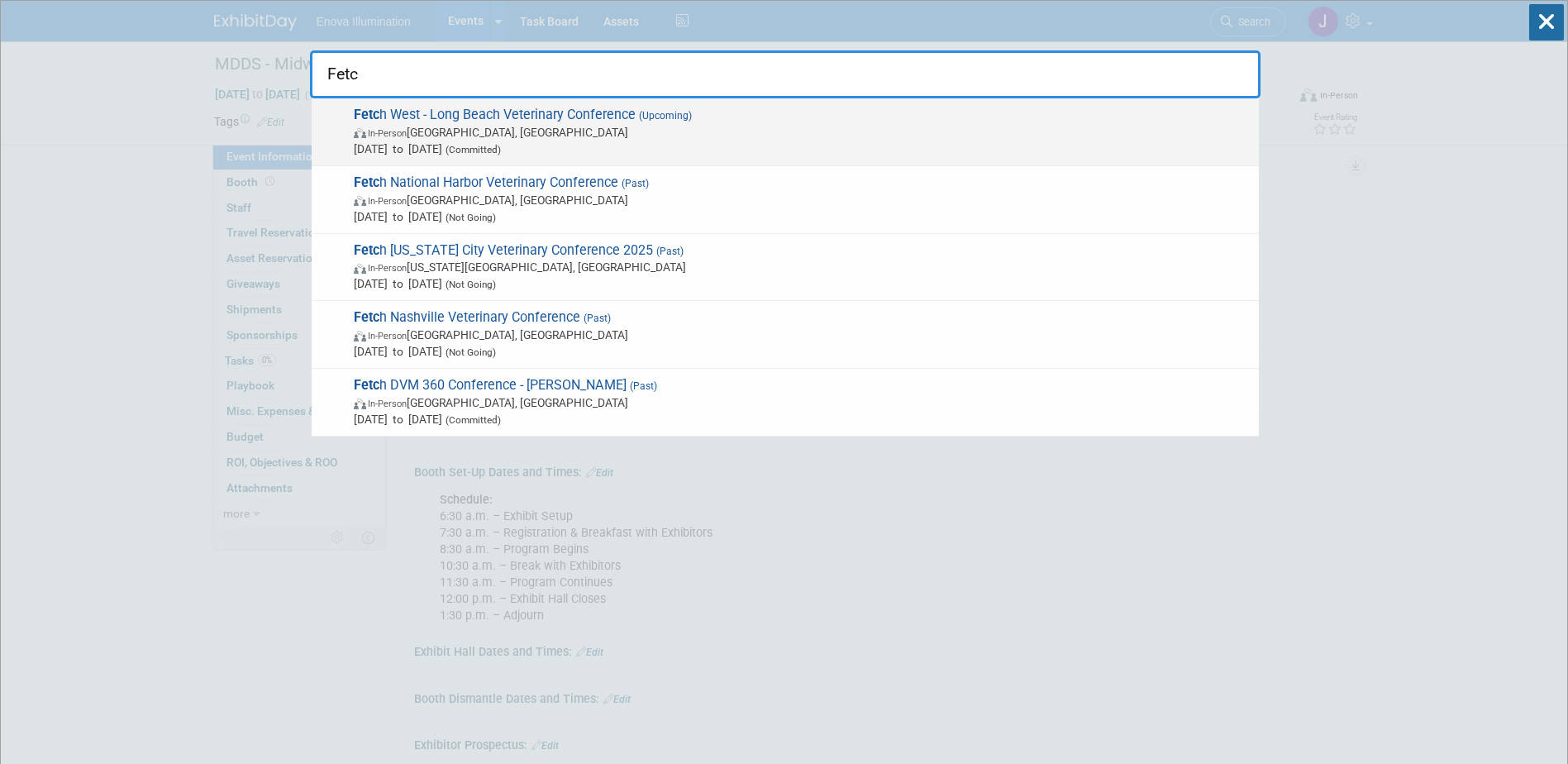
type input "Fetc"
click at [487, 135] on span "In-Person Long Beach, CA" at bounding box center [802, 133] width 897 height 17
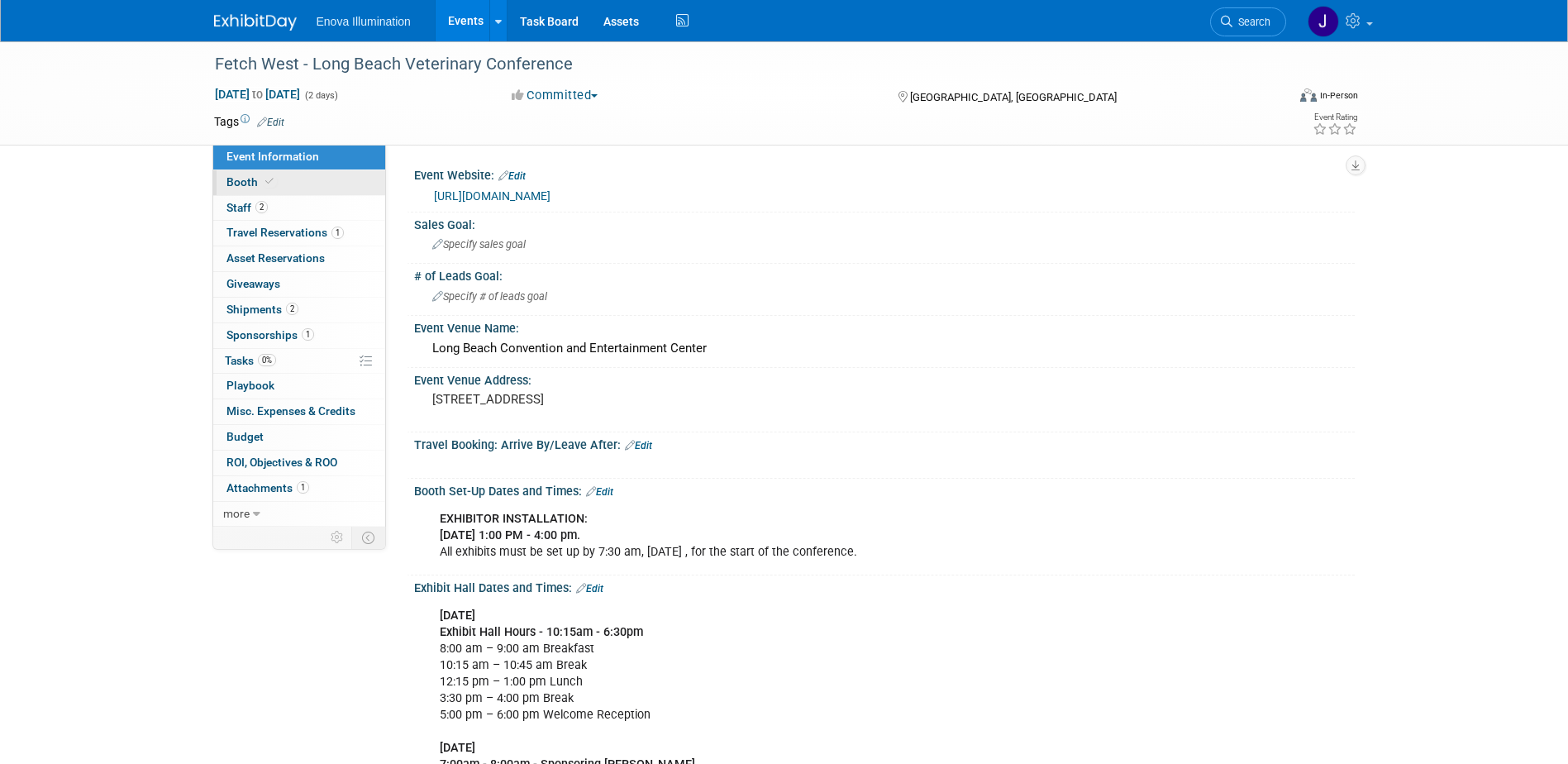
click at [294, 176] on link "Booth" at bounding box center [299, 182] width 172 height 25
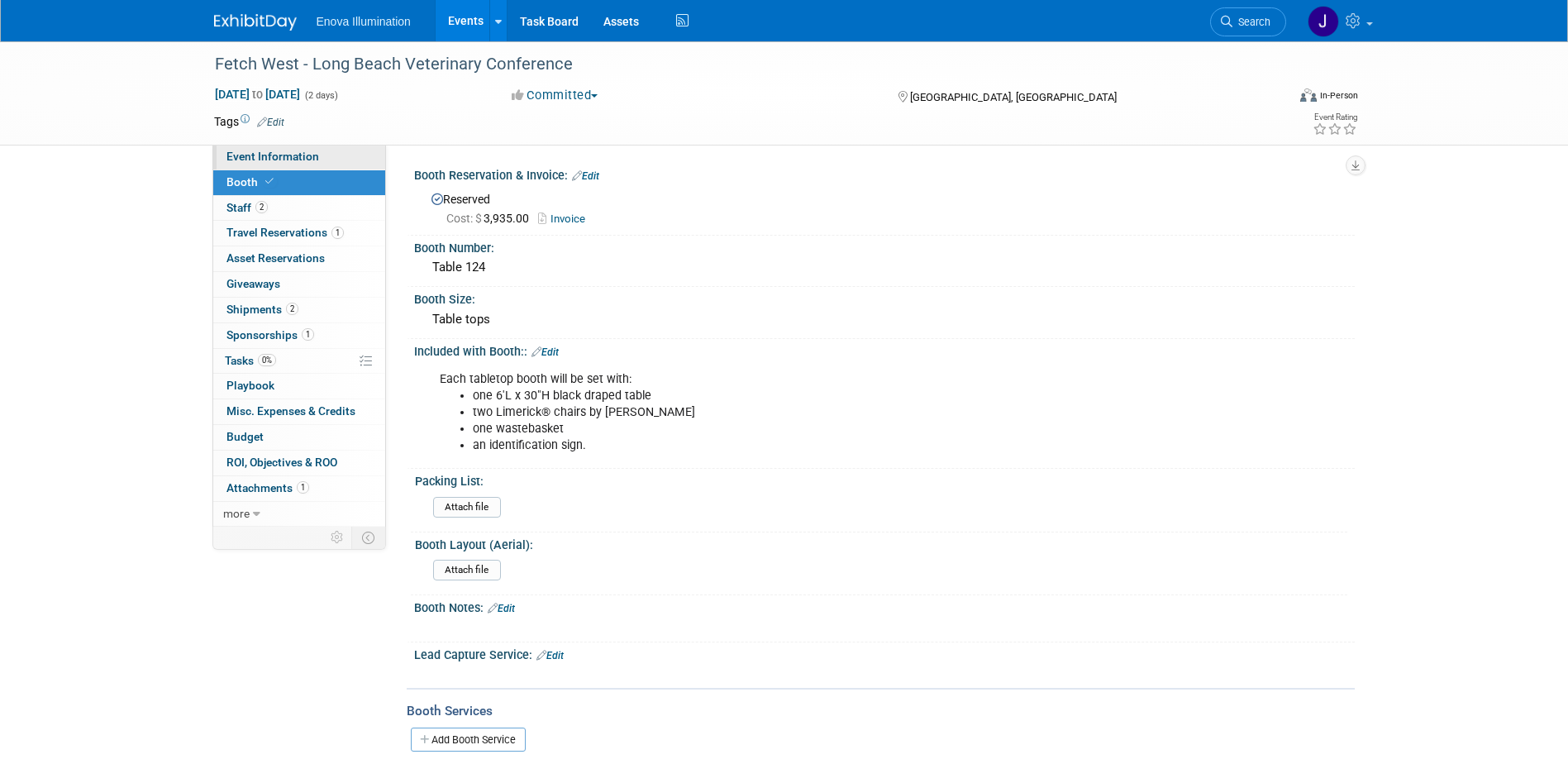
click at [282, 158] on span "Event Information" at bounding box center [272, 157] width 92 height 14
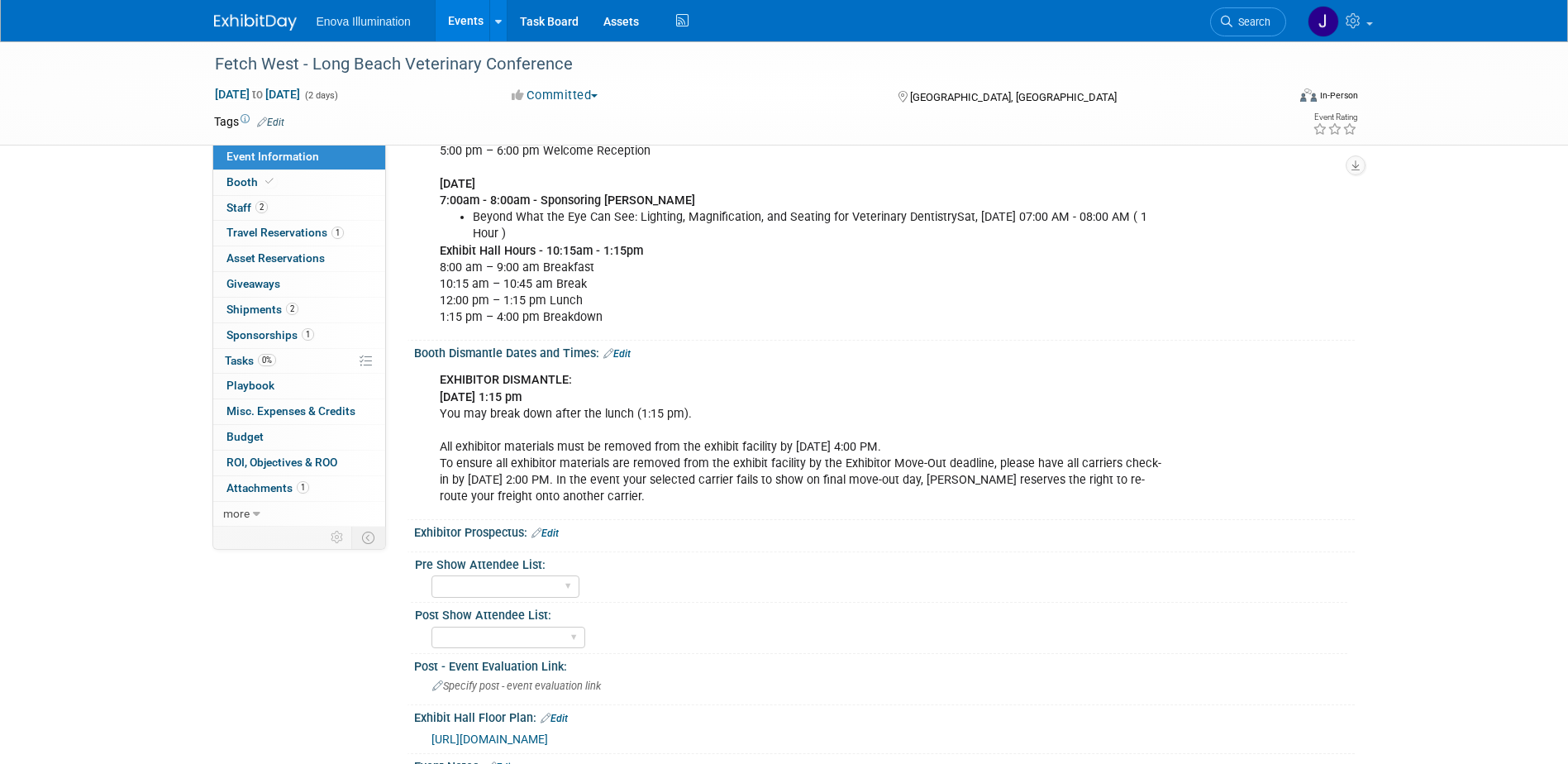
scroll to position [579, 0]
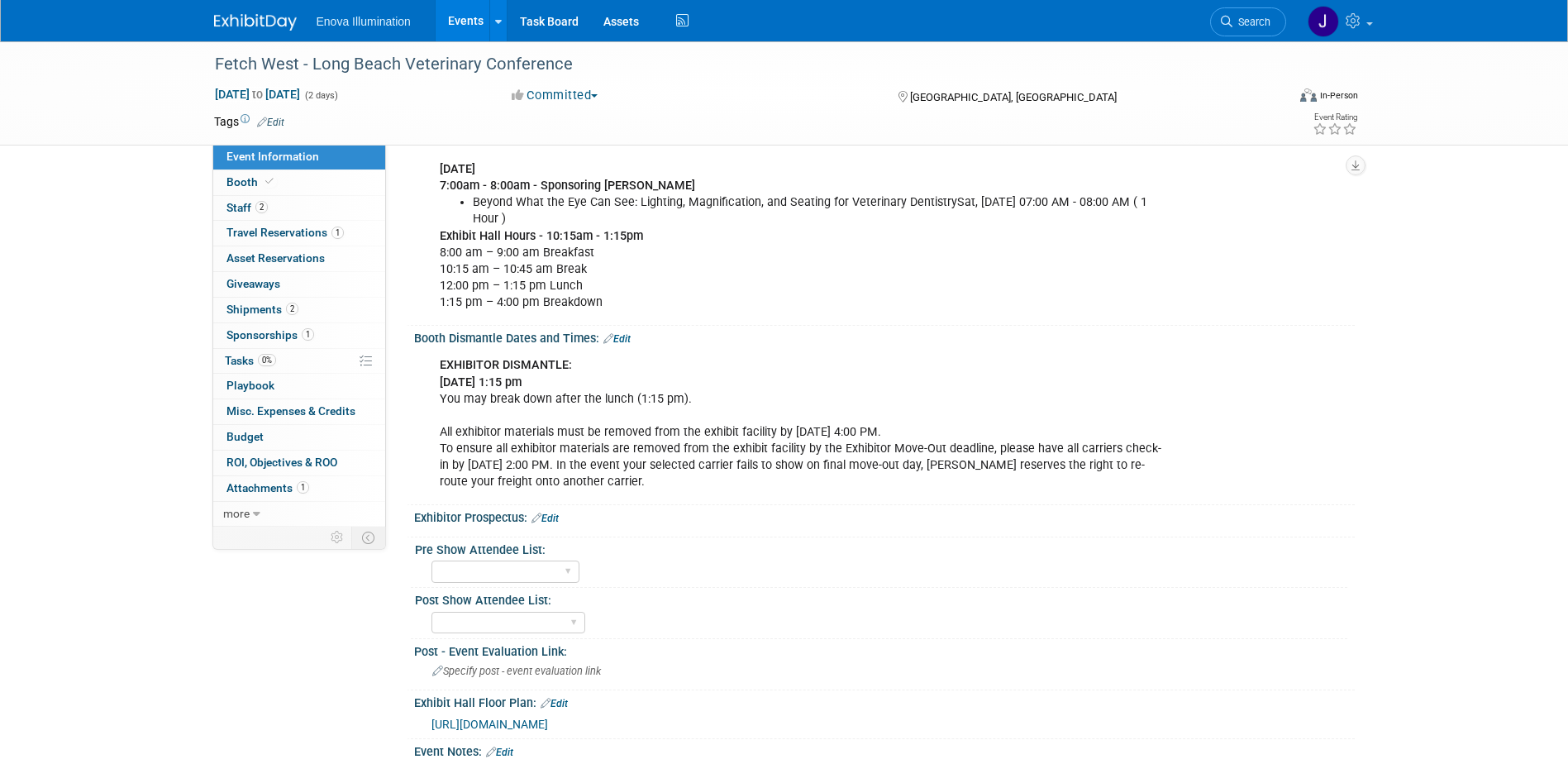
click at [558, 516] on link "Edit" at bounding box center [545, 519] width 27 height 12
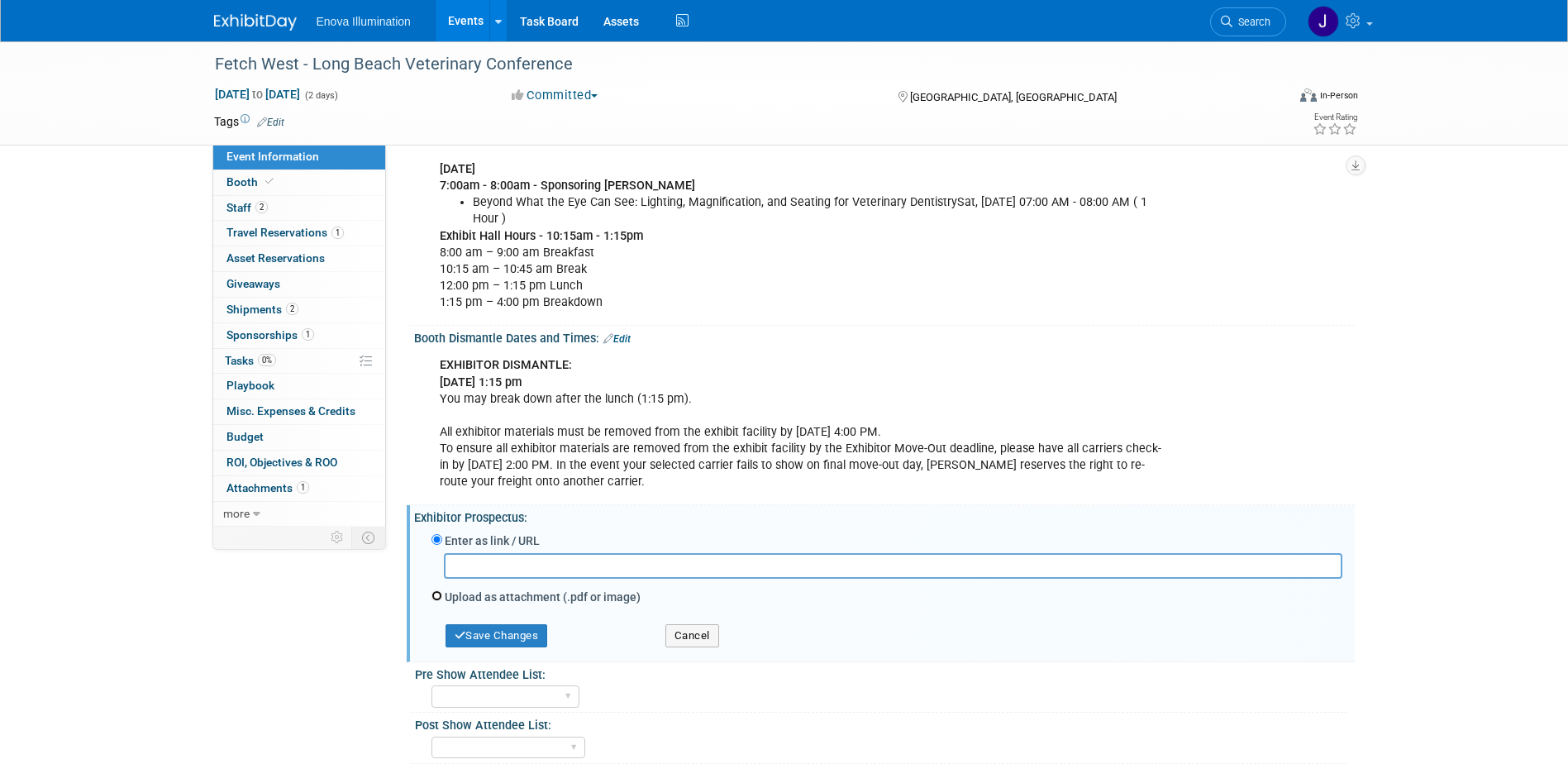
click at [437, 596] on input "Upload as attachment (.pdf or image)" at bounding box center [437, 596] width 11 height 11
radio input "true"
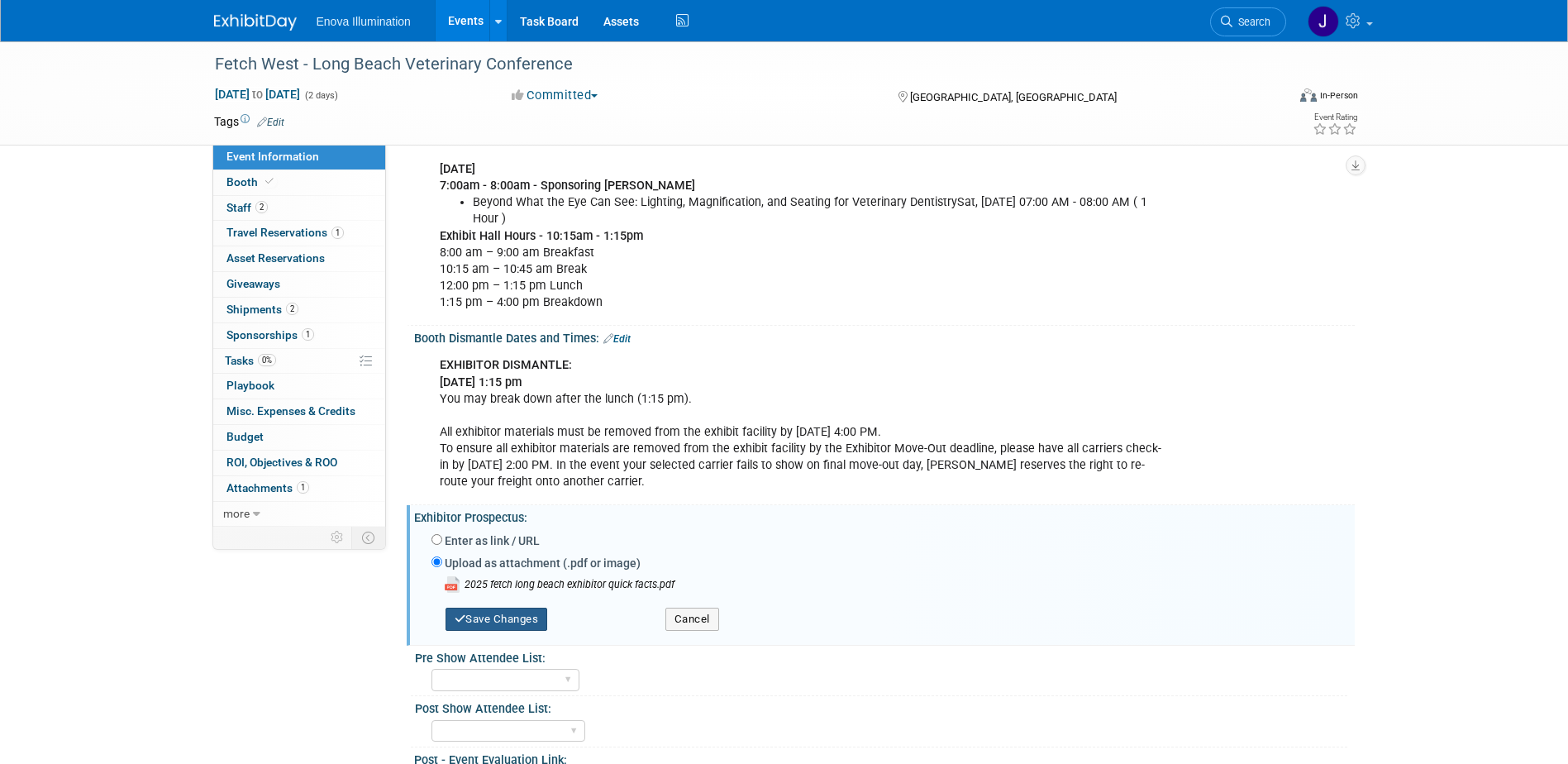
click at [491, 615] on button "Save Changes" at bounding box center [497, 618] width 102 height 23
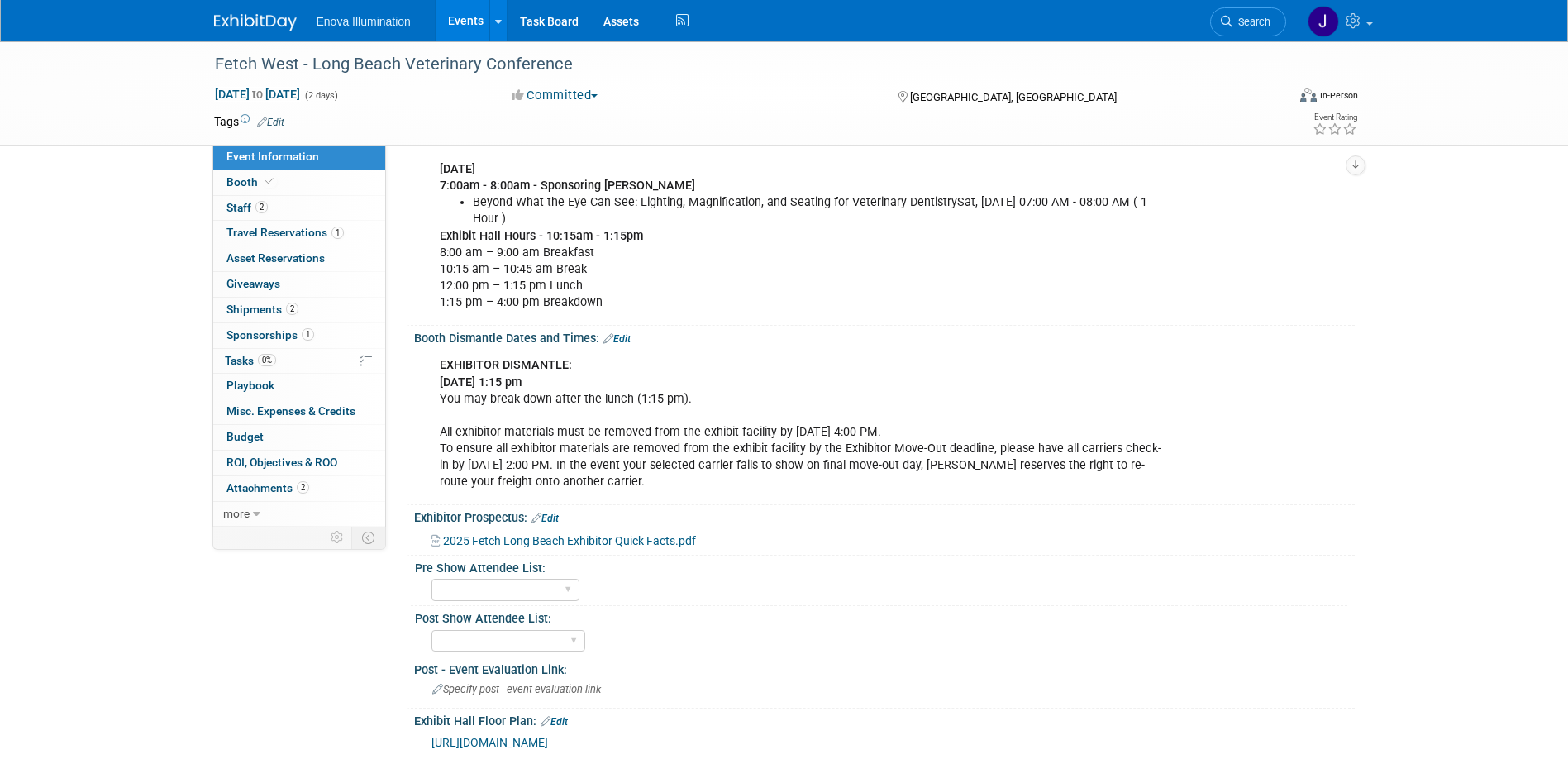
click at [1245, 25] on span "Search" at bounding box center [1252, 22] width 38 height 13
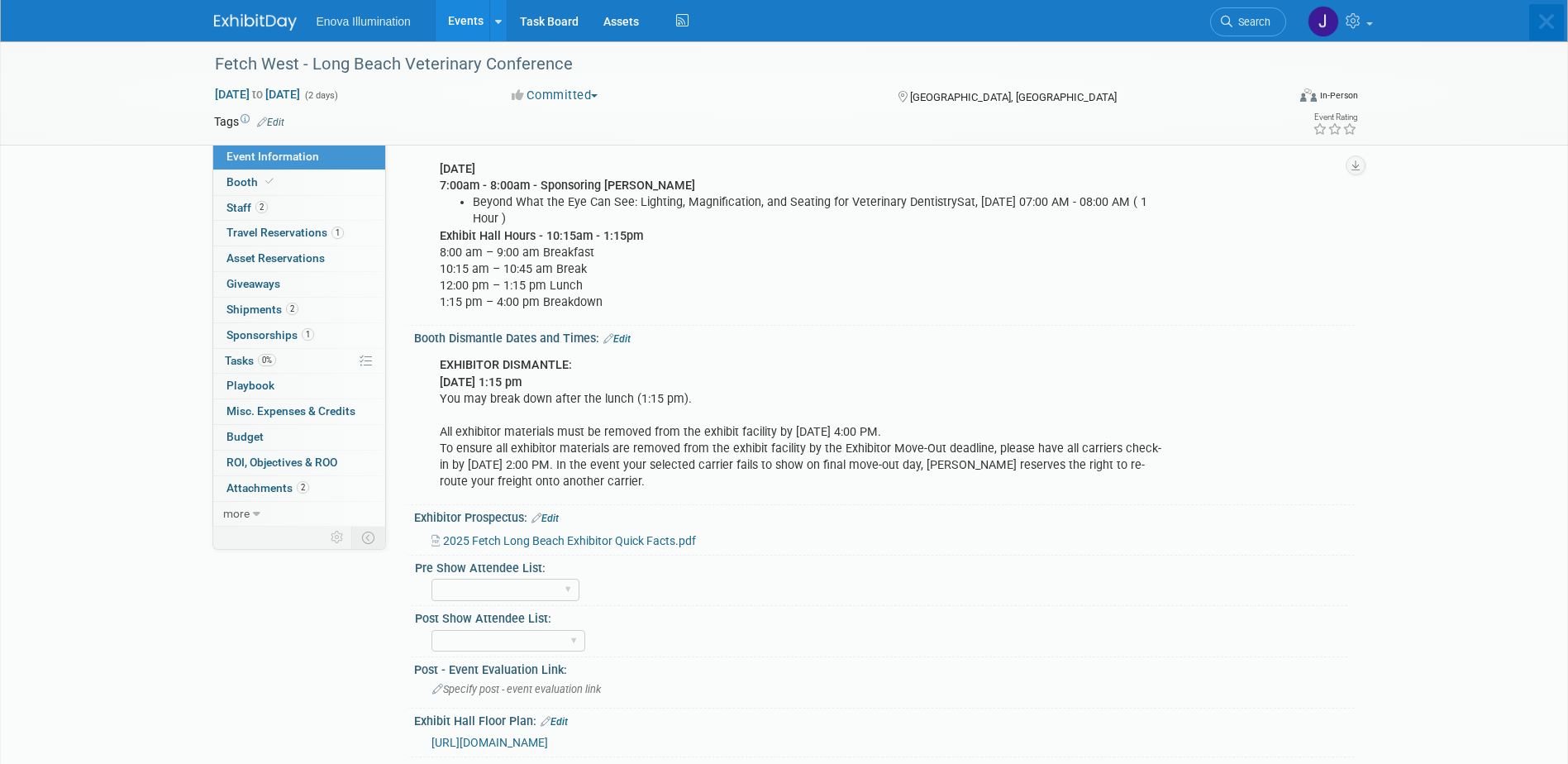
scroll to position [0, 0]
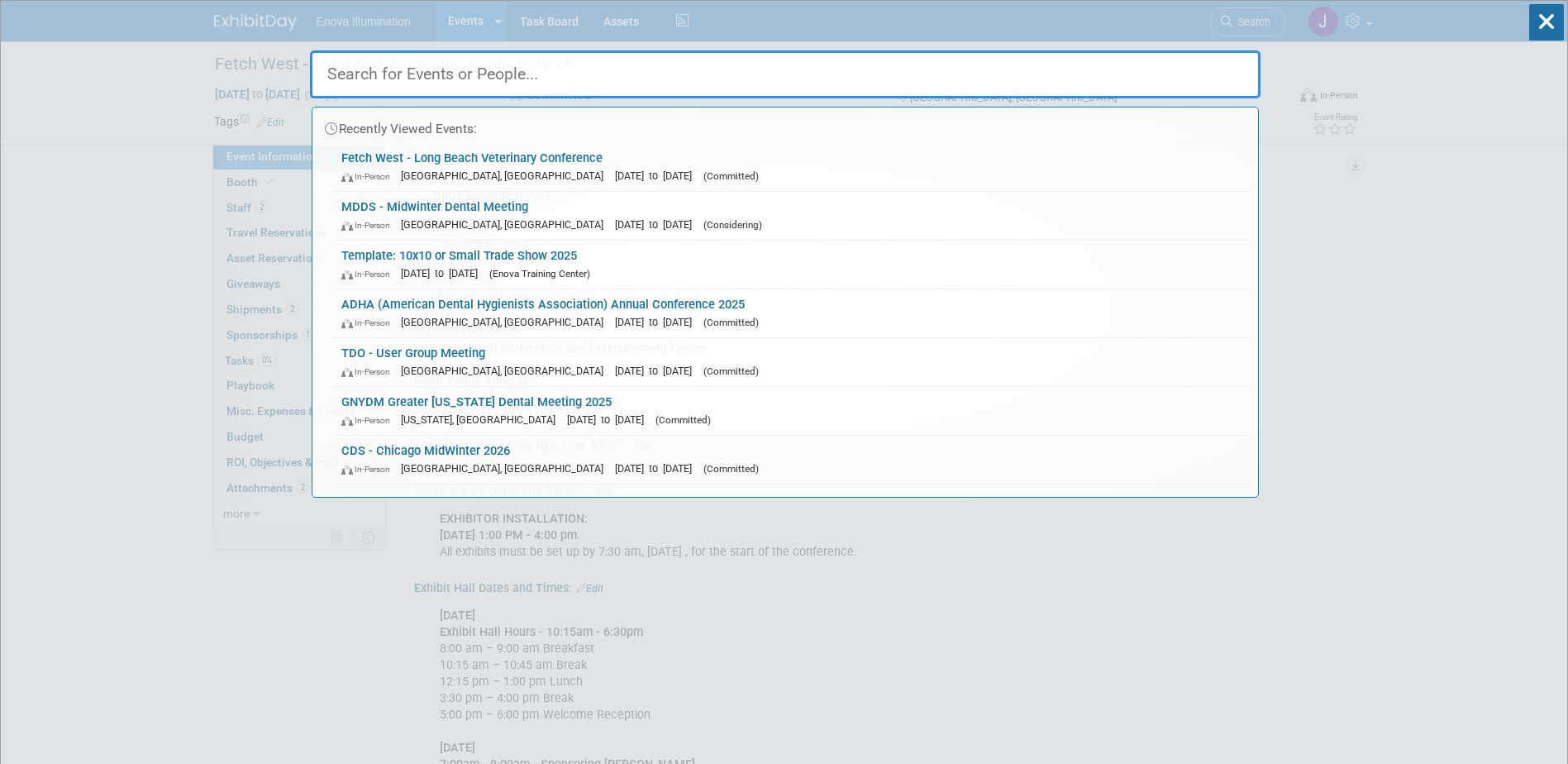
click at [1142, 85] on input "text" at bounding box center [785, 74] width 951 height 48
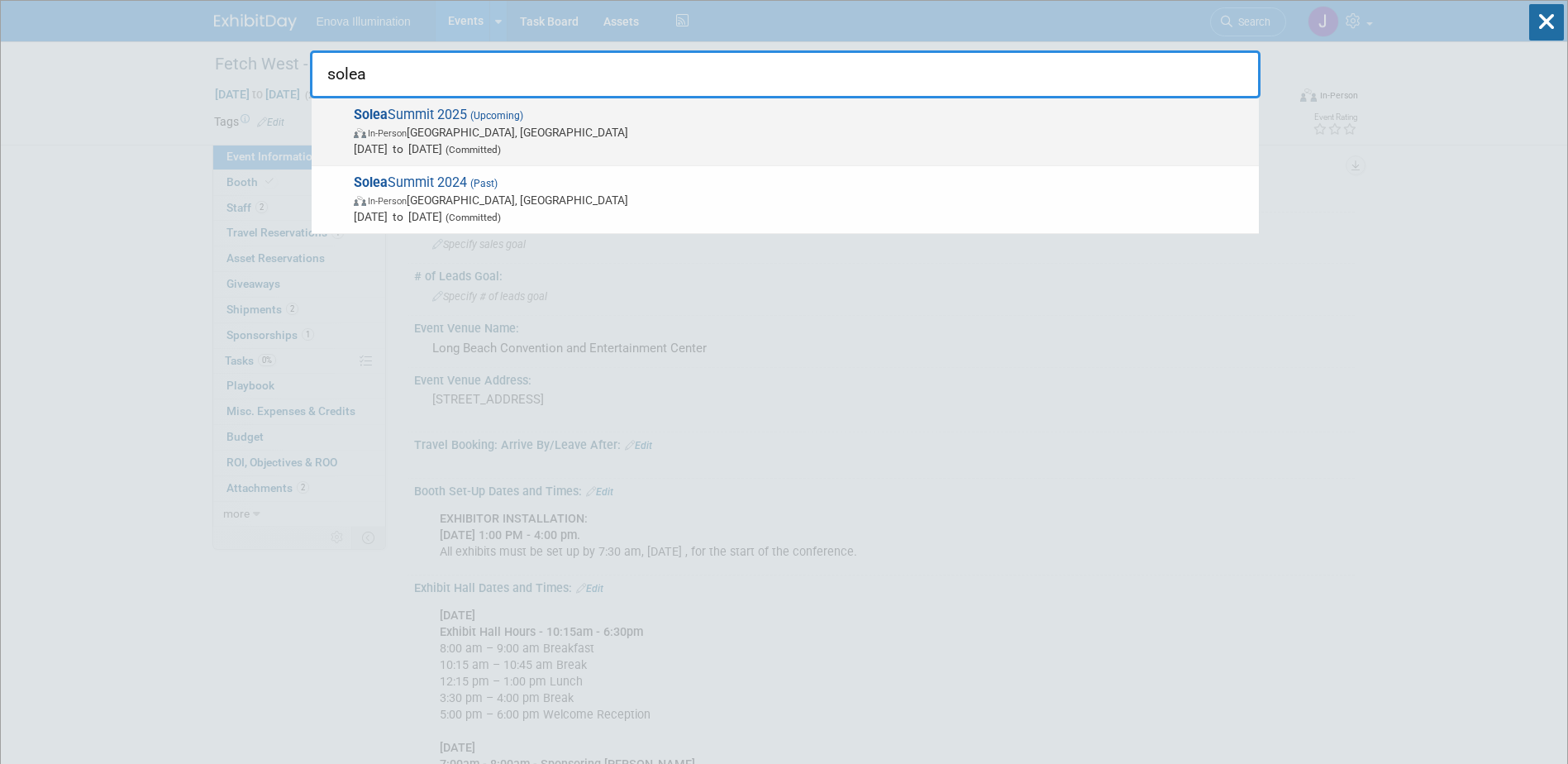
type input "solea"
click at [496, 122] on span "Solea Summit 2025 (Upcoming) In-Person Austin, TX Oct 9, 2025 to Oct 11, 2025 (…" at bounding box center [800, 132] width 902 height 51
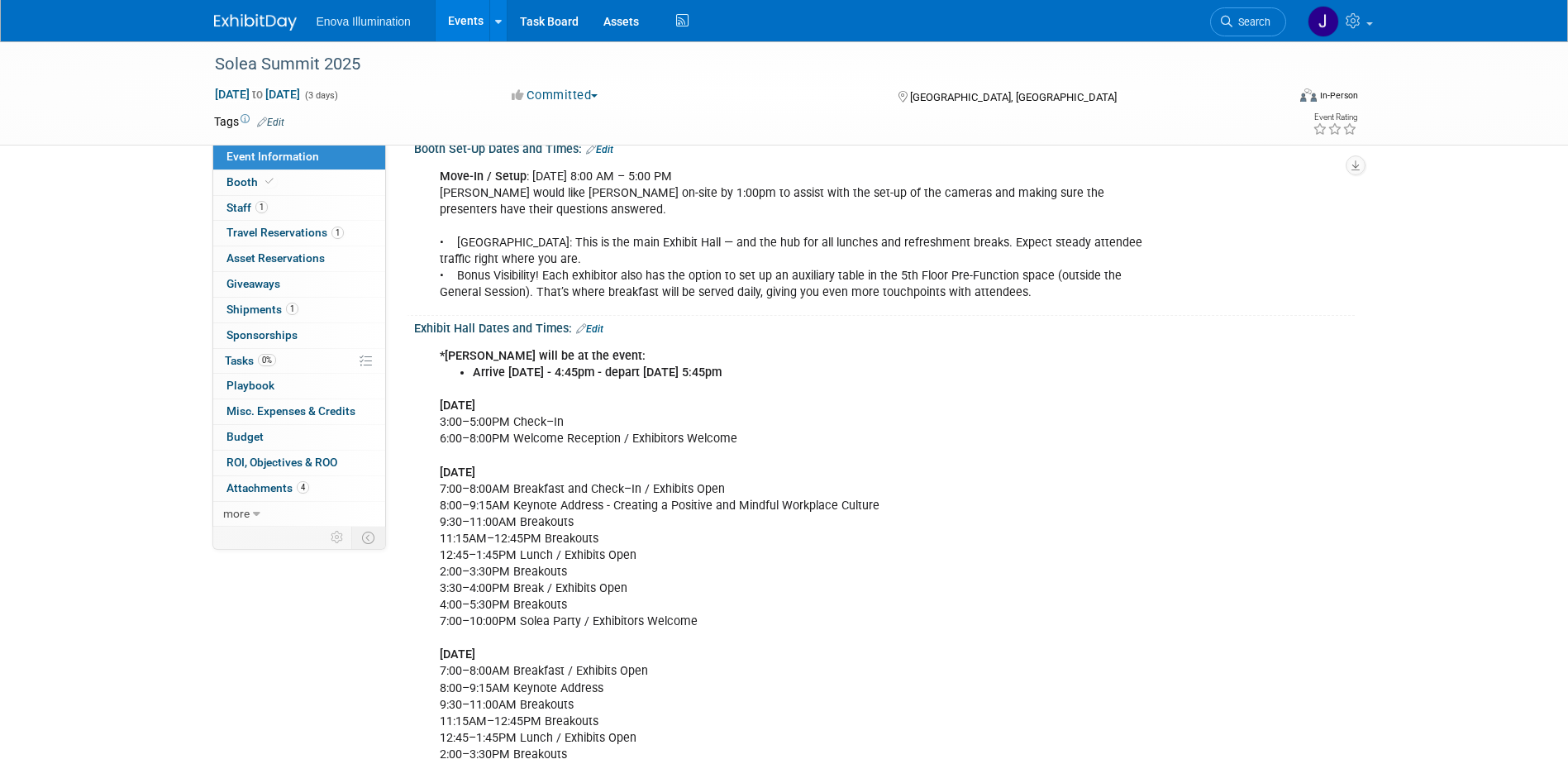
scroll to position [331, 0]
